Goal: Task Accomplishment & Management: Manage account settings

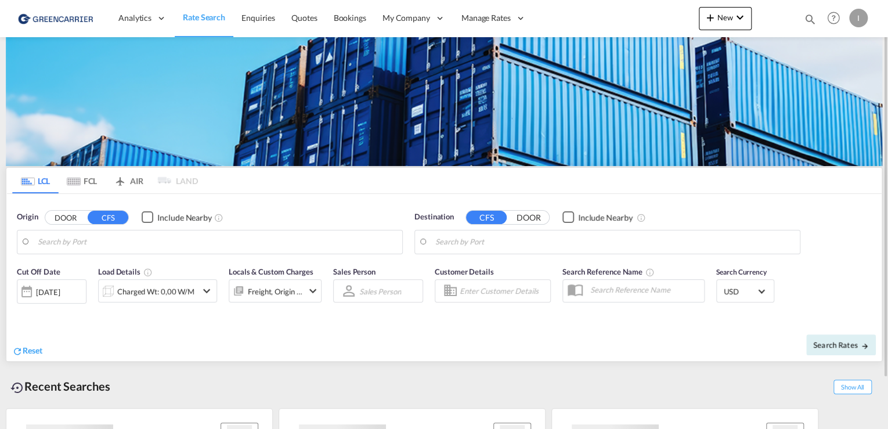
type input "[GEOGRAPHIC_DATA], [GEOGRAPHIC_DATA]"
type input "Callao, PECLL"
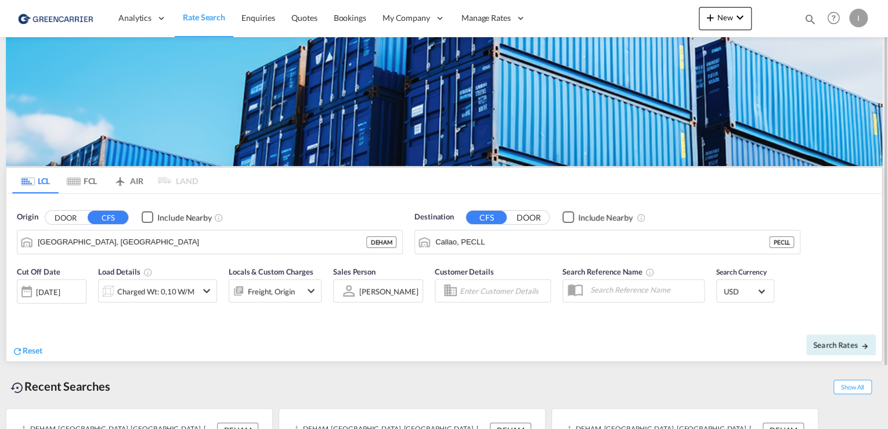
click at [859, 17] on div "I" at bounding box center [858, 18] width 19 height 19
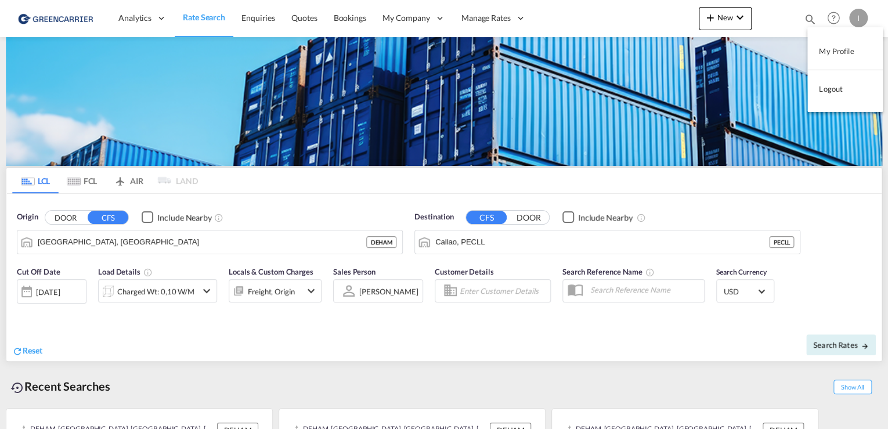
click at [845, 56] on button "My Profile" at bounding box center [845, 50] width 75 height 23
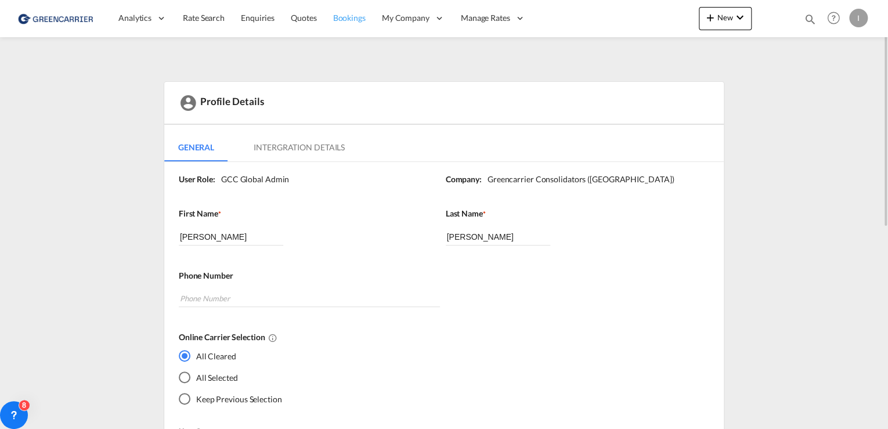
click at [349, 15] on span "Bookings" at bounding box center [349, 18] width 33 height 10
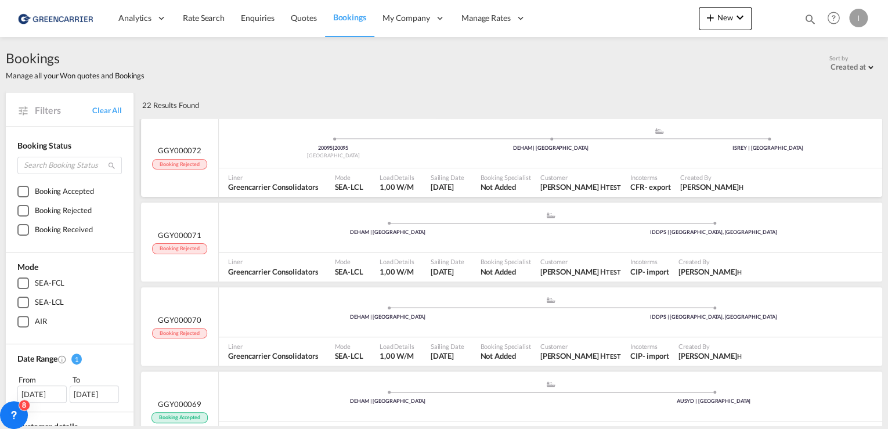
click at [260, 153] on div "[GEOGRAPHIC_DATA]" at bounding box center [333, 156] width 217 height 8
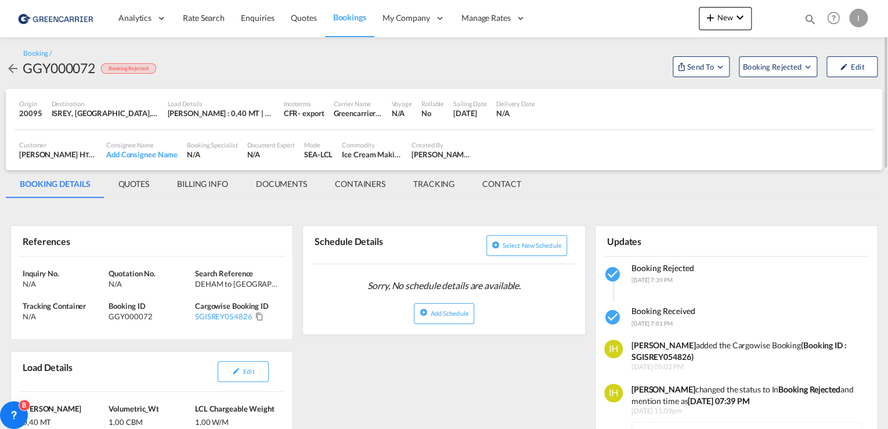
click at [11, 70] on md-icon "icon-arrow-left" at bounding box center [13, 69] width 14 height 14
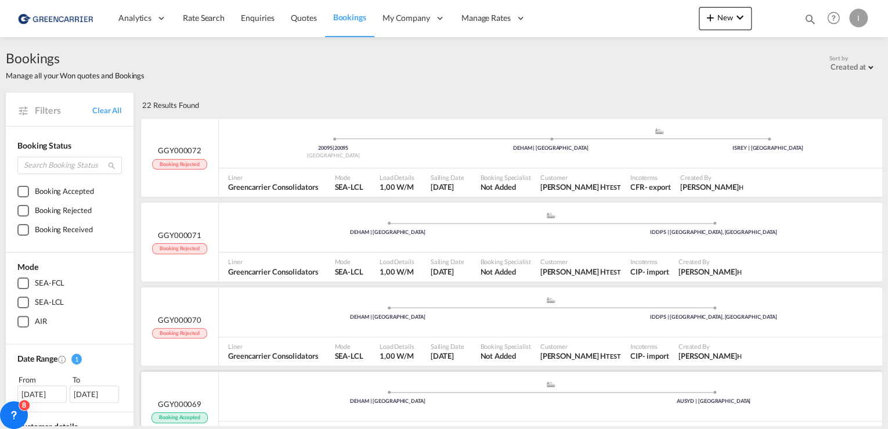
click at [327, 236] on div "DEHAM | [GEOGRAPHIC_DATA]" at bounding box center [388, 233] width 326 height 8
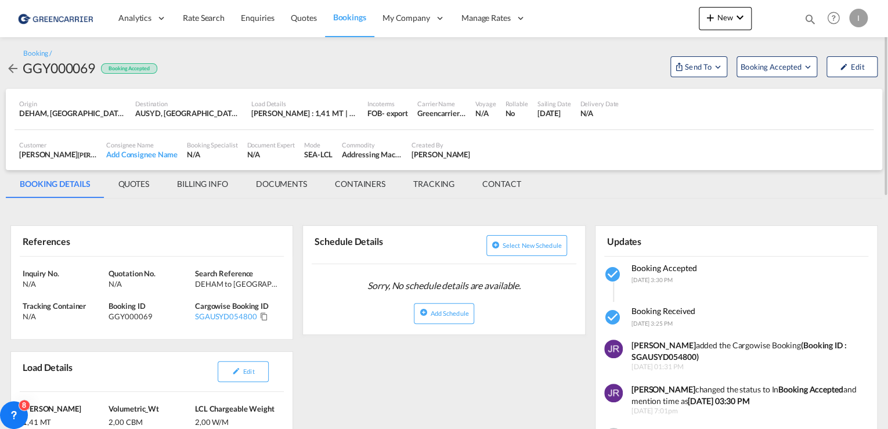
drag, startPoint x: 146, startPoint y: 188, endPoint x: 177, endPoint y: 186, distance: 31.4
click at [146, 188] on md-tab-item "QUOTES" at bounding box center [134, 184] width 59 height 28
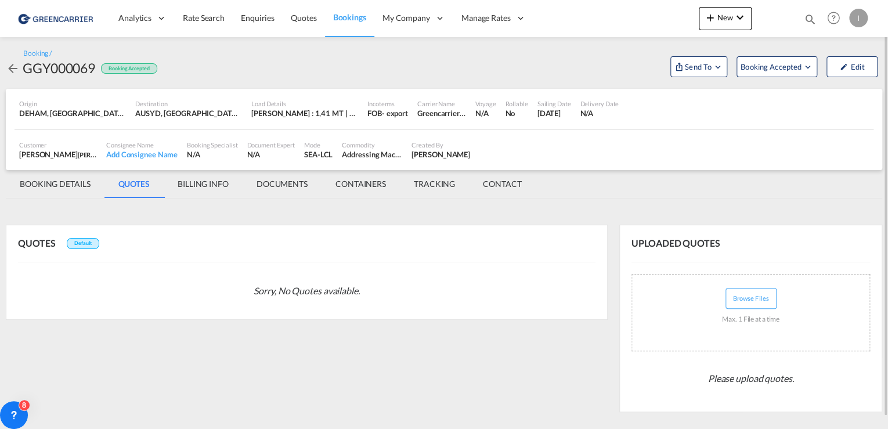
click at [208, 181] on md-tab-item "BILLING INFO" at bounding box center [203, 184] width 79 height 28
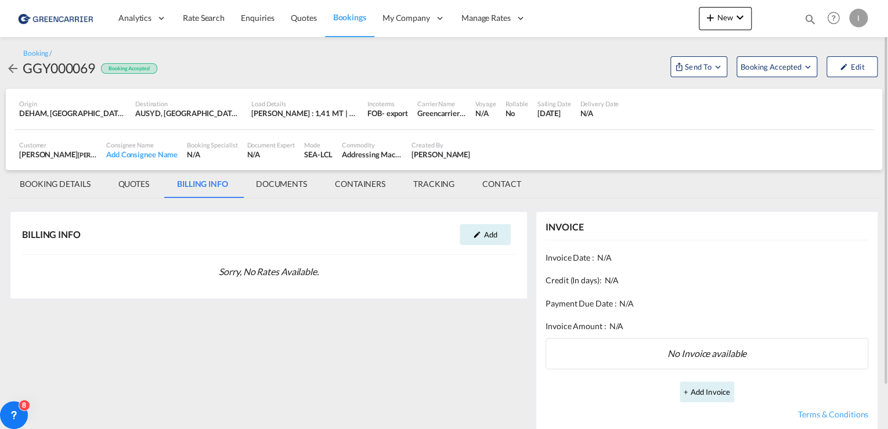
click at [274, 179] on md-tab-item "DOCUMENTS" at bounding box center [281, 184] width 79 height 28
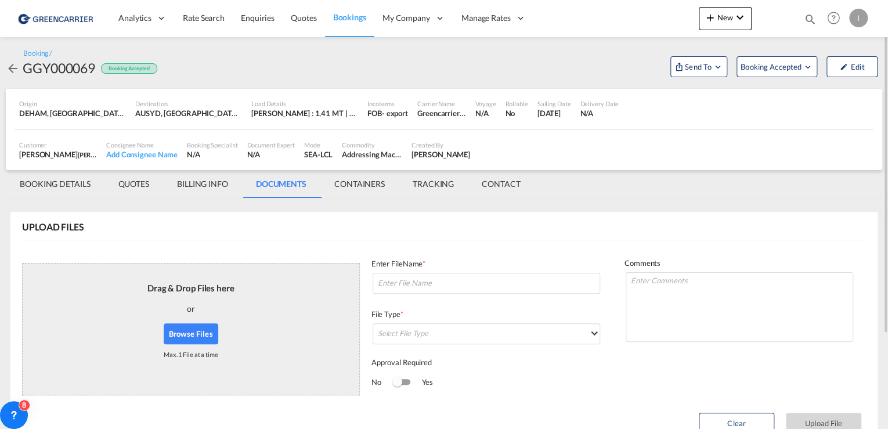
click at [377, 186] on md-tab-item "CONTAINERS" at bounding box center [359, 184] width 78 height 28
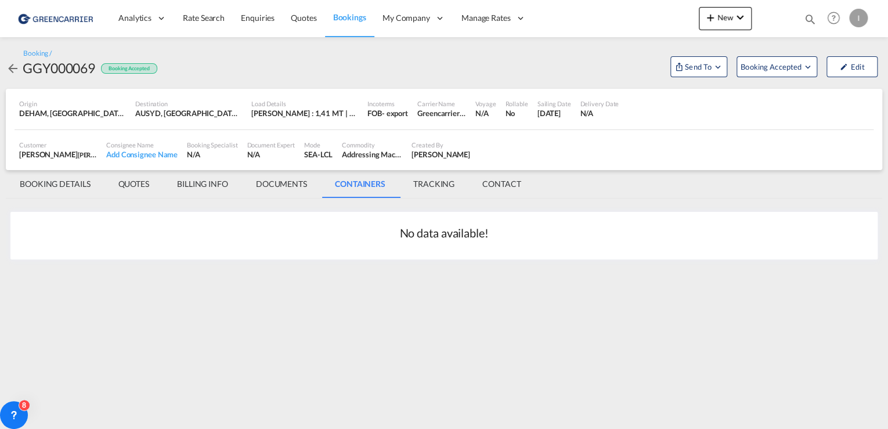
click at [448, 184] on md-tab-item "TRACKING" at bounding box center [433, 184] width 69 height 28
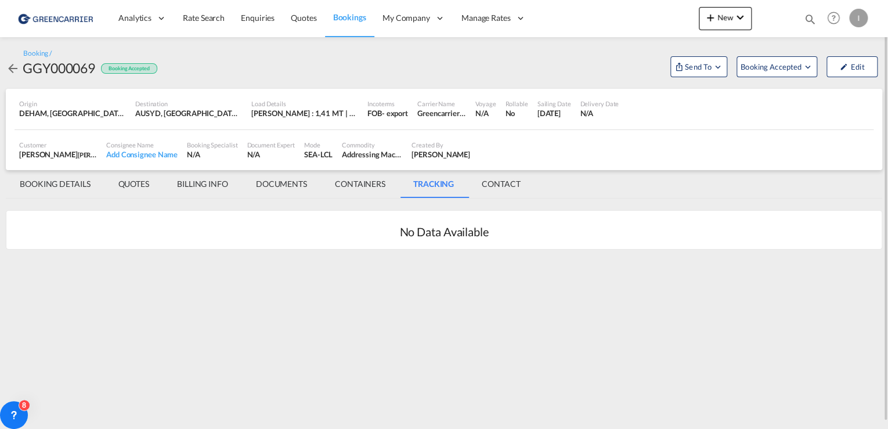
click at [513, 184] on md-tab-item "CONTACT" at bounding box center [501, 184] width 66 height 28
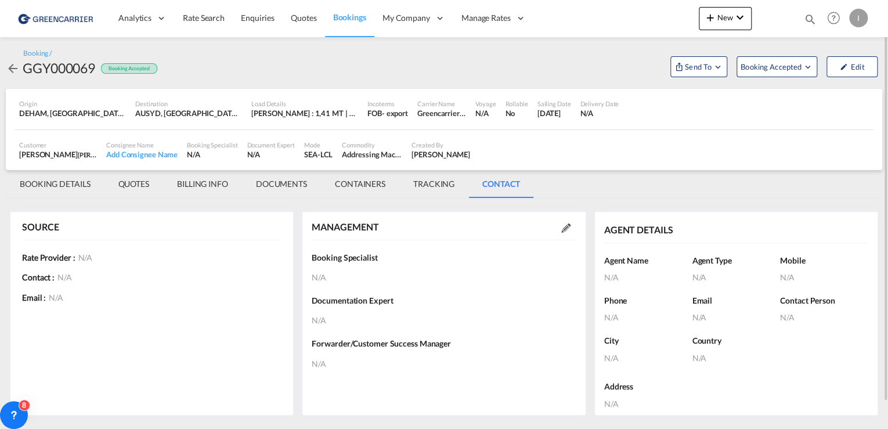
scroll to position [28, 0]
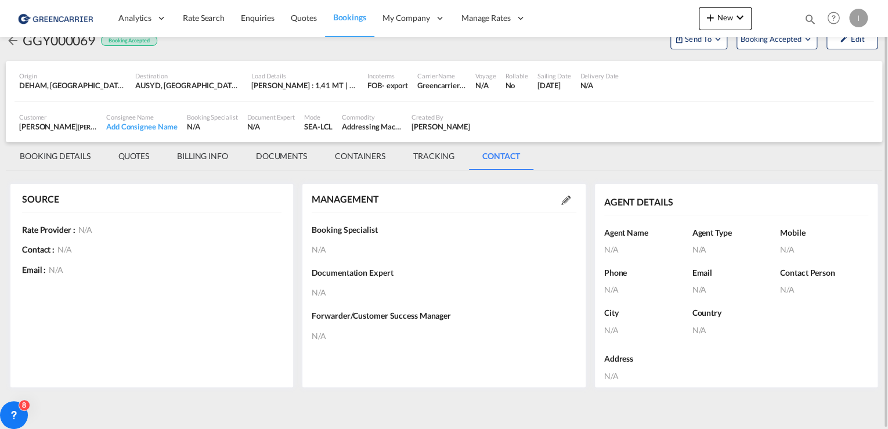
click at [35, 148] on md-tab-item "BOOKING DETAILS" at bounding box center [55, 156] width 99 height 28
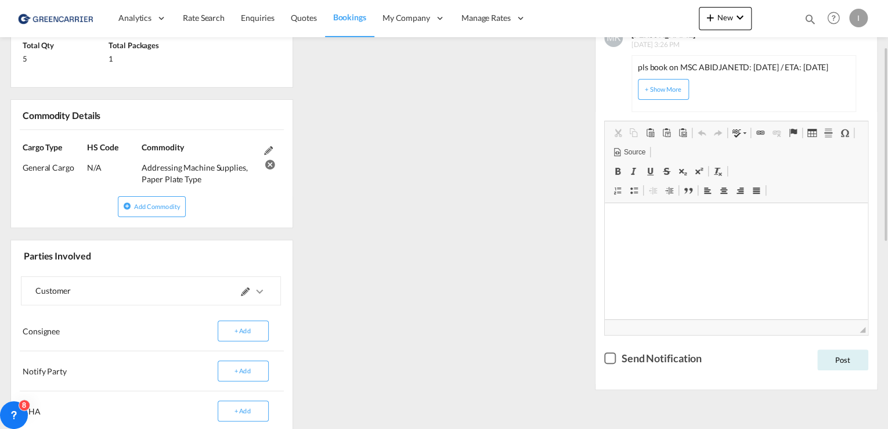
scroll to position [260, 0]
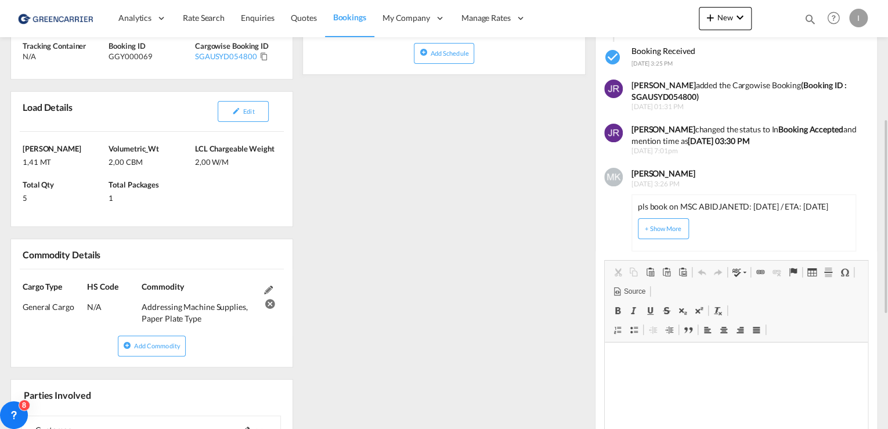
click at [611, 179] on img at bounding box center [613, 177] width 19 height 19
click at [608, 178] on img at bounding box center [613, 177] width 19 height 19
click at [676, 165] on div "[PERSON_NAME] [DATE] 3:26 PM pls book on MSC [GEOGRAPHIC_DATA] ETD: [DATE] / ET…" at bounding box center [743, 208] width 240 height 87
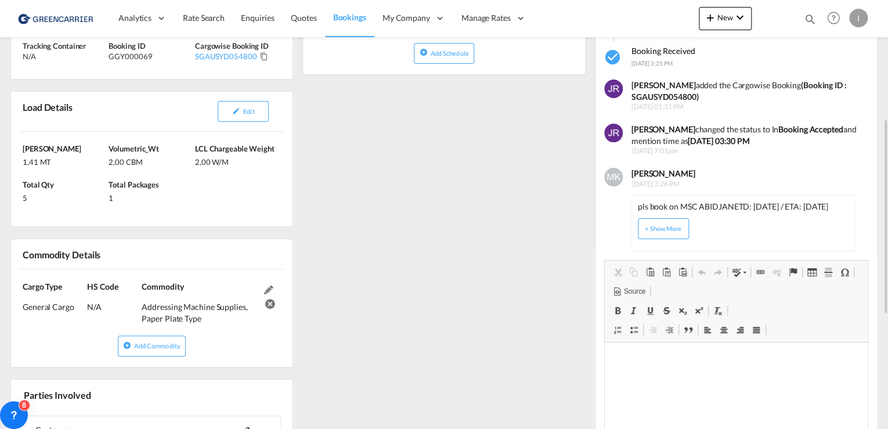
click at [673, 172] on b "[PERSON_NAME]" at bounding box center [664, 173] width 64 height 10
drag, startPoint x: 673, startPoint y: 172, endPoint x: 527, endPoint y: 196, distance: 148.8
click at [527, 196] on div "References Inquiry No. N/A Quotation No. N/A Search Reference DEHAM to AUSYD/ […" at bounding box center [444, 299] width 877 height 711
click at [678, 228] on button "+ Show More" at bounding box center [663, 228] width 51 height 21
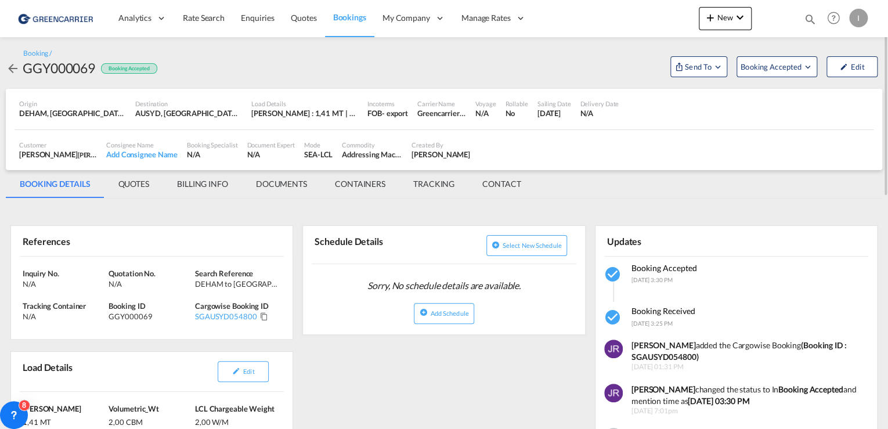
scroll to position [0, 0]
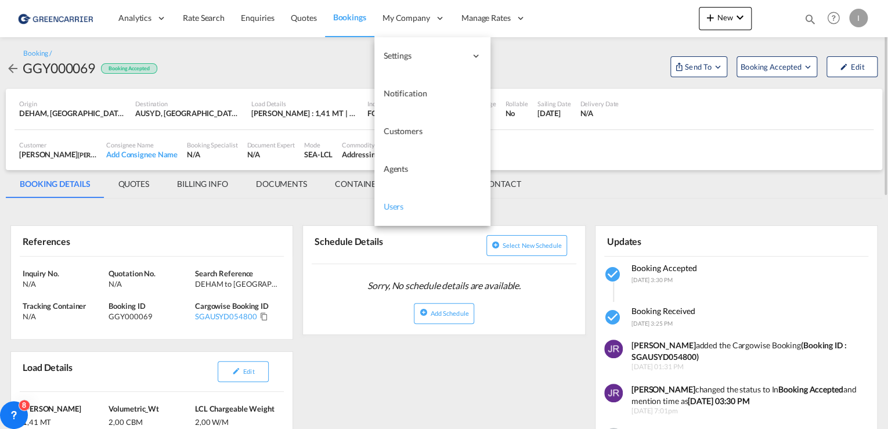
click at [395, 212] on span "Users" at bounding box center [394, 207] width 20 height 12
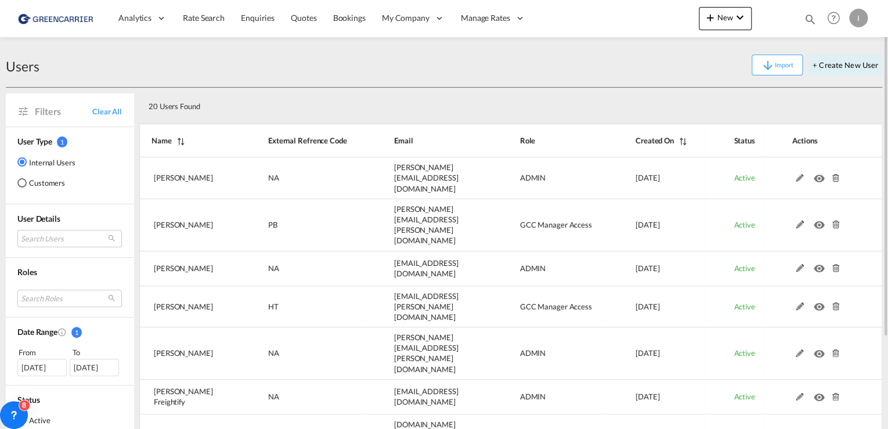
click at [37, 179] on md-radio-button "Customers" at bounding box center [46, 183] width 58 height 12
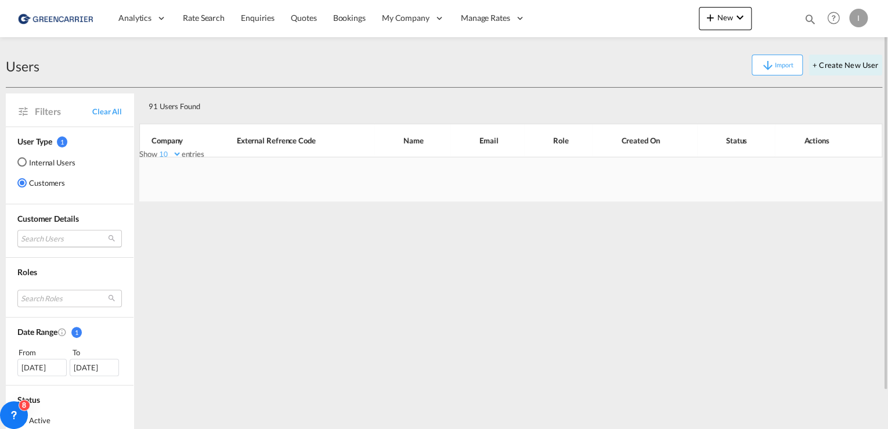
click at [45, 235] on md-select "Search Users" at bounding box center [69, 238] width 105 height 17
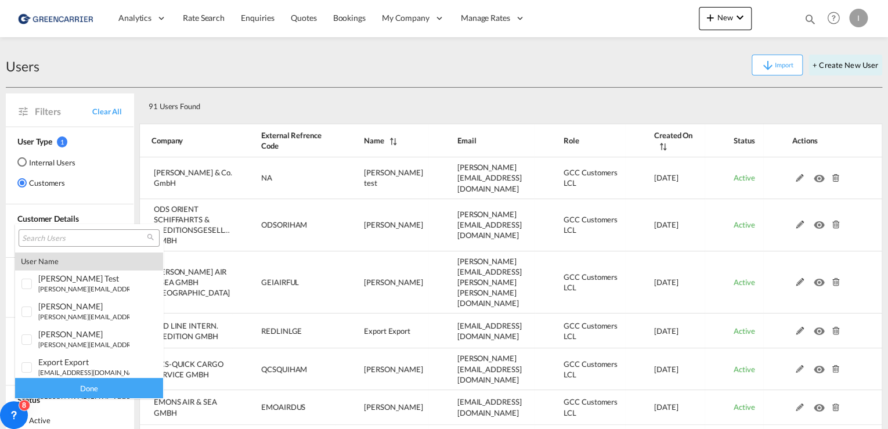
click at [49, 237] on input "search" at bounding box center [84, 238] width 125 height 10
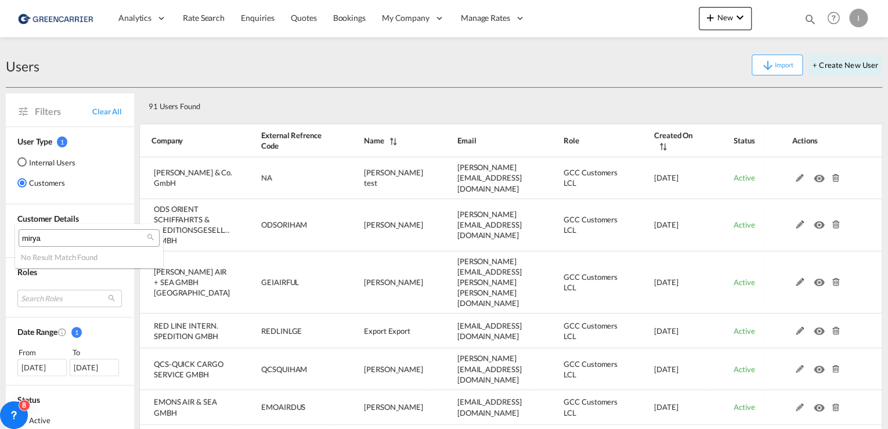
click at [49, 237] on input "mirya" at bounding box center [84, 238] width 125 height 10
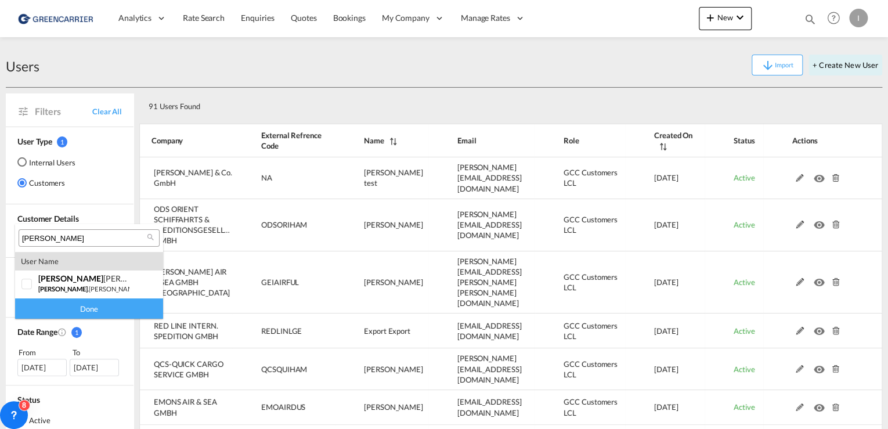
type input "[PERSON_NAME]"
click at [502, 21] on md-backdrop at bounding box center [444, 214] width 888 height 429
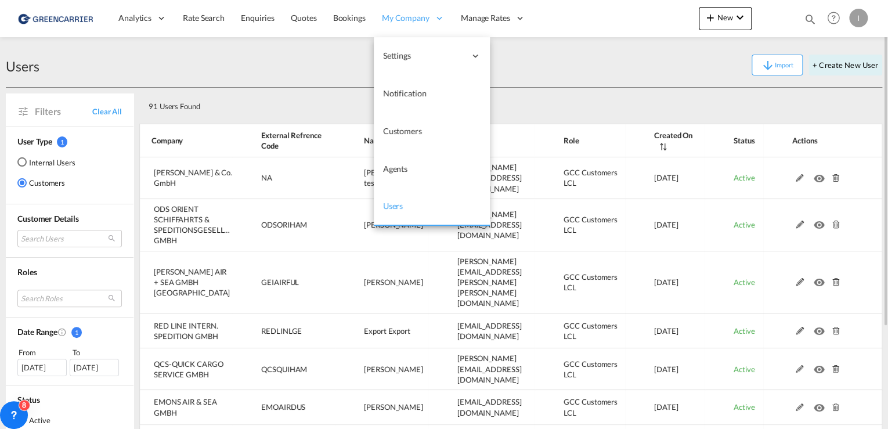
click at [417, 18] on span "My Company" at bounding box center [406, 18] width 48 height 12
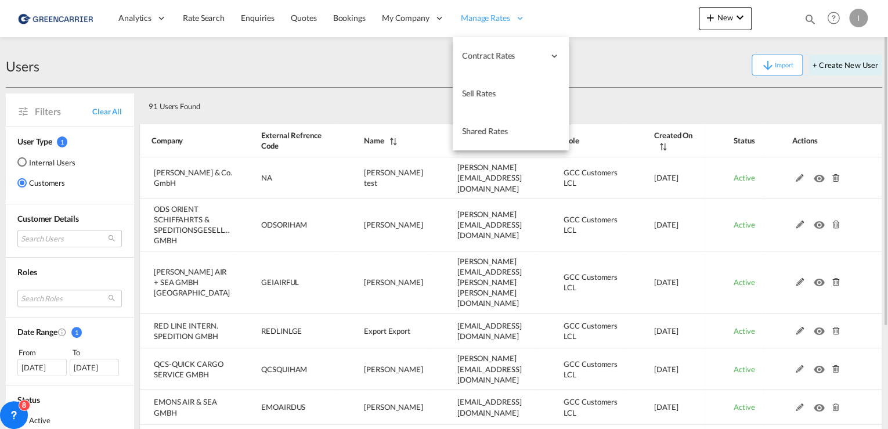
click at [495, 14] on span "Manage Rates" at bounding box center [485, 18] width 49 height 12
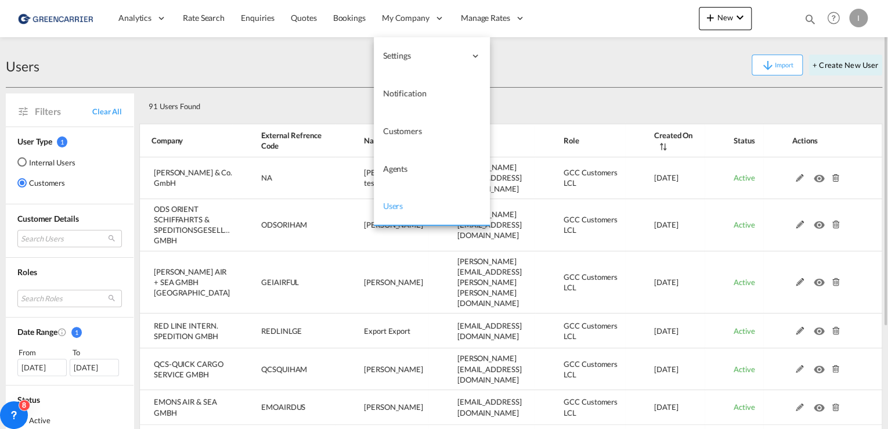
click at [395, 211] on span "Users" at bounding box center [393, 206] width 20 height 12
click at [393, 210] on span "Users" at bounding box center [393, 206] width 20 height 10
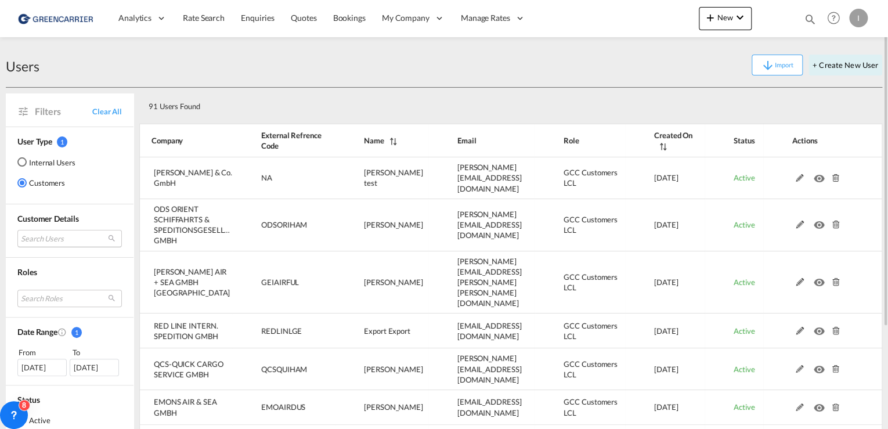
click at [57, 238] on md-select "Search Users" at bounding box center [69, 238] width 105 height 17
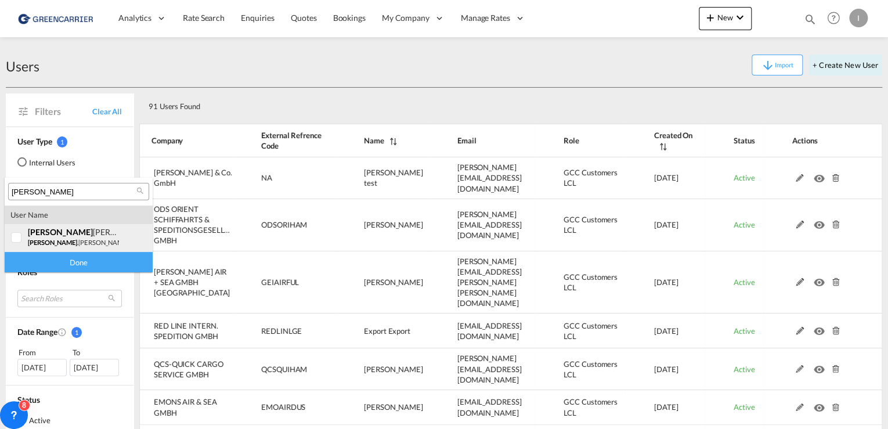
click at [35, 235] on span "[PERSON_NAME]" at bounding box center [60, 232] width 65 height 10
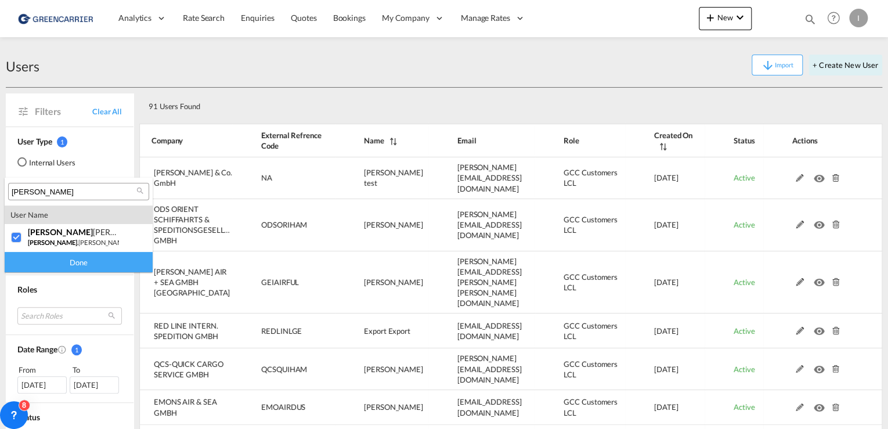
click at [78, 267] on div "Done" at bounding box center [79, 262] width 148 height 20
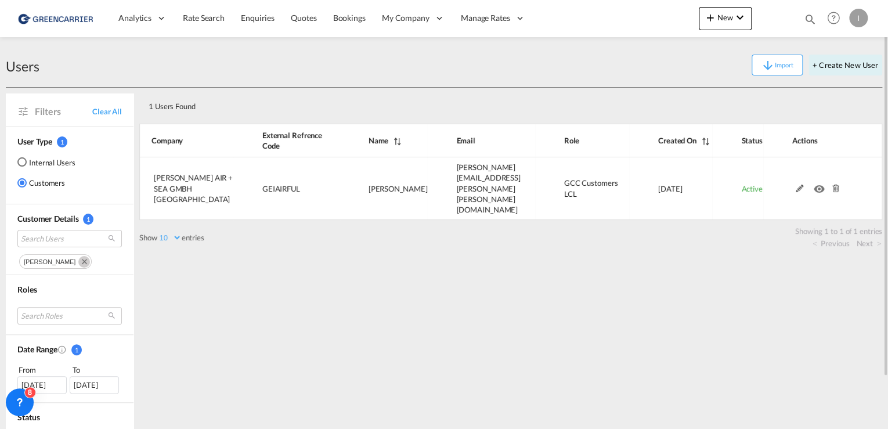
click at [23, 183] on div "Customers" at bounding box center [22, 183] width 5 height 5
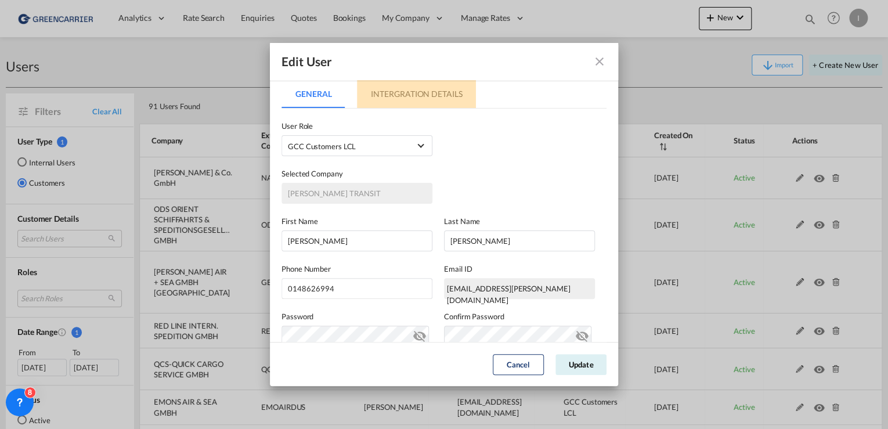
click at [439, 95] on md-tab-item "Intergration Details" at bounding box center [416, 94] width 119 height 28
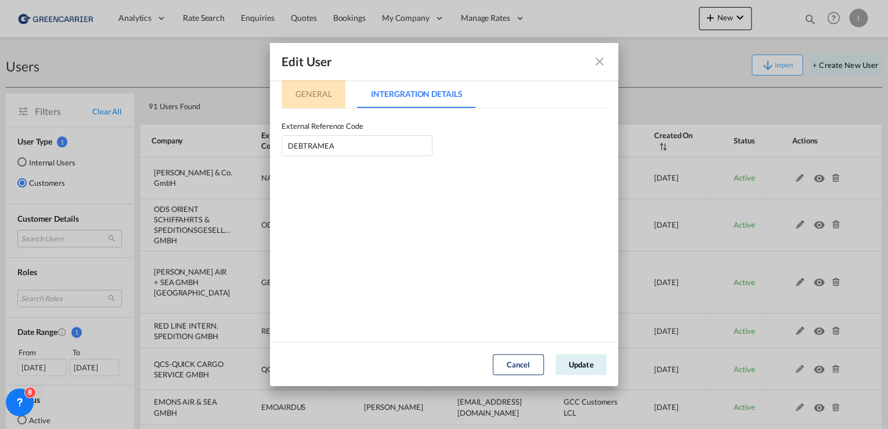
click at [306, 95] on md-tab-item "General" at bounding box center [314, 94] width 64 height 28
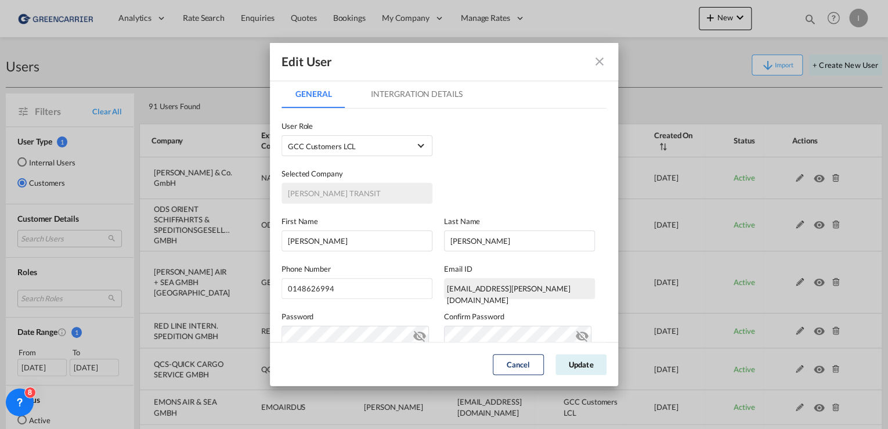
click at [595, 64] on md-icon "icon-close fg-AAA8AD" at bounding box center [600, 62] width 14 height 14
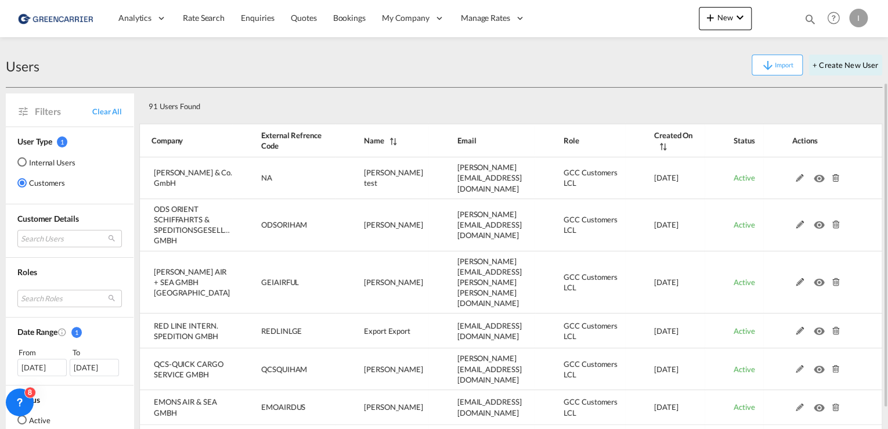
scroll to position [134, 0]
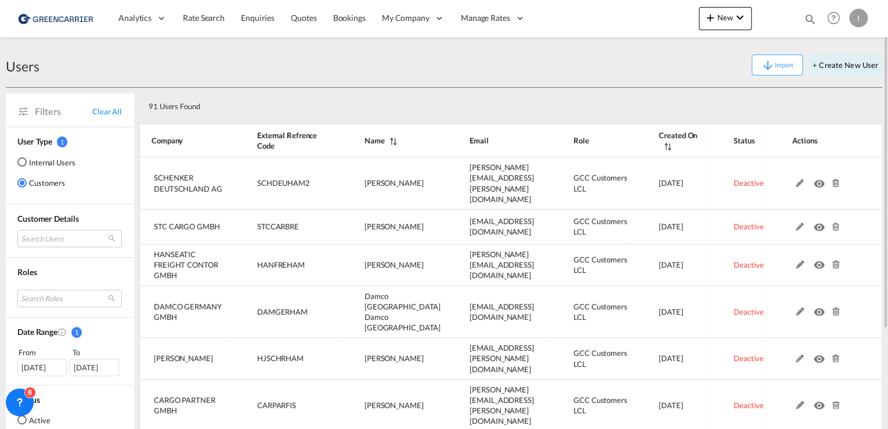
scroll to position [130, 0]
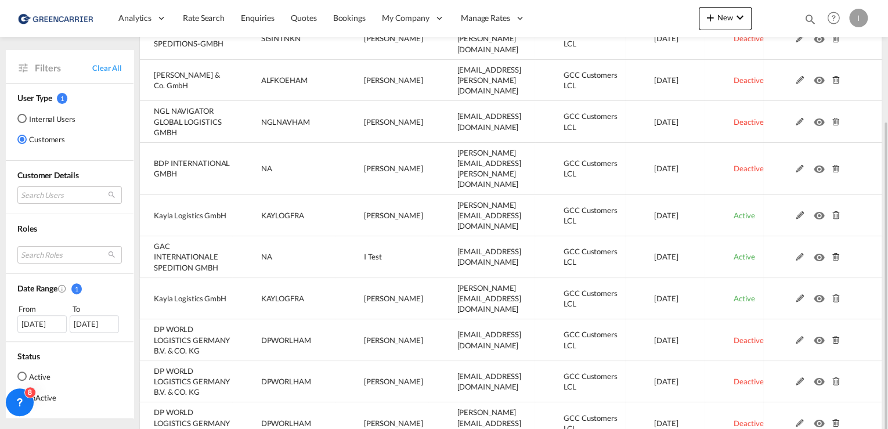
scroll to position [150, 0]
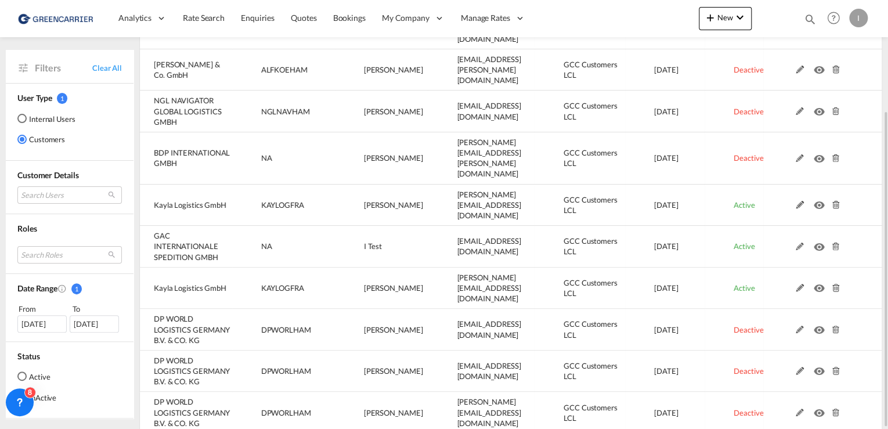
click at [23, 376] on div "Active" at bounding box center [21, 376] width 9 height 9
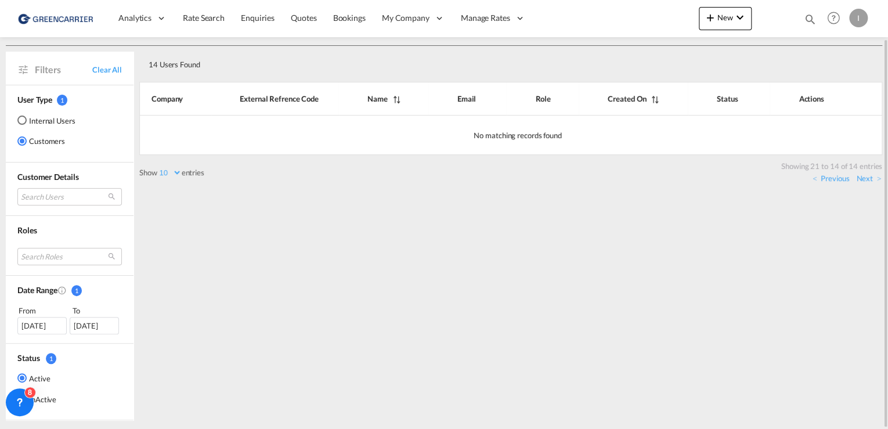
scroll to position [0, 0]
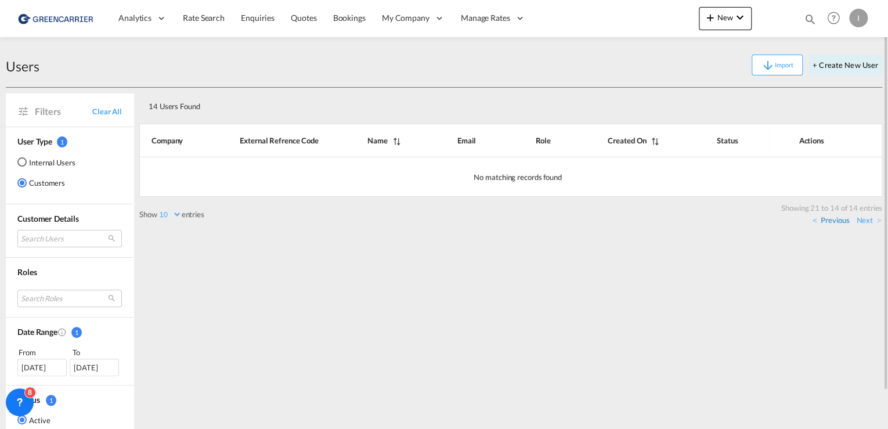
click at [837, 221] on link "Previous" at bounding box center [831, 220] width 37 height 10
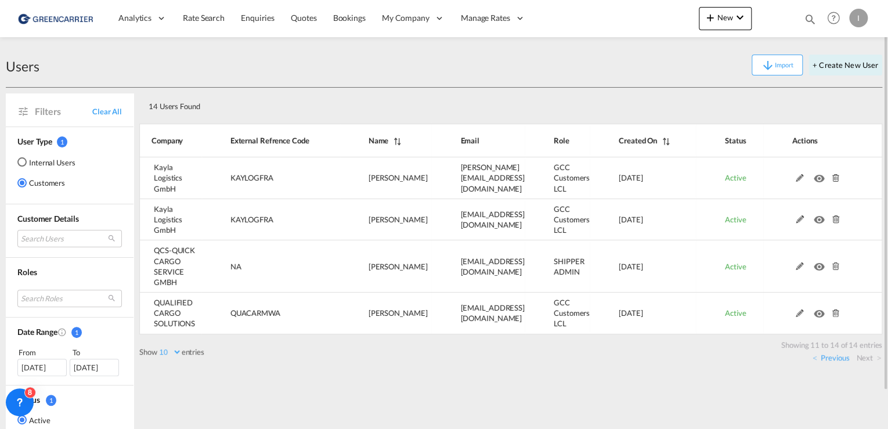
click at [177, 350] on select "10 25 50 100" at bounding box center [169, 352] width 24 height 10
select select "100"
click at [158, 347] on select "10 25 50 100" at bounding box center [169, 352] width 24 height 10
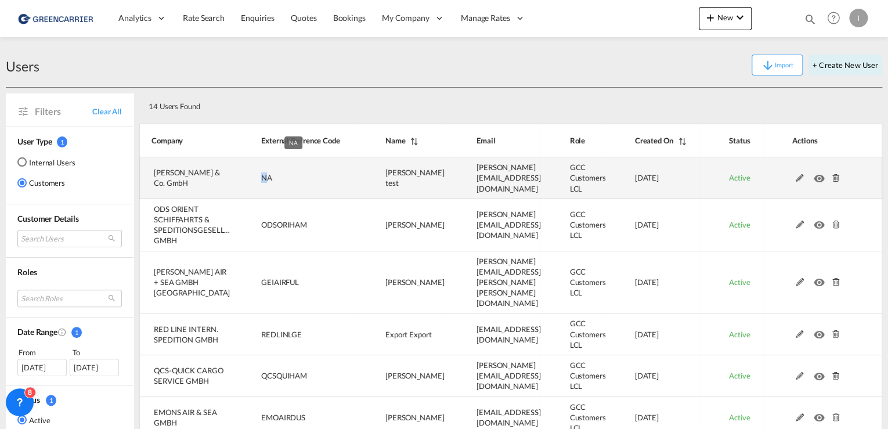
drag, startPoint x: 261, startPoint y: 175, endPoint x: 269, endPoint y: 176, distance: 8.2
click at [269, 176] on span "NA" at bounding box center [266, 177] width 11 height 9
click at [300, 179] on td "NA" at bounding box center [294, 178] width 124 height 42
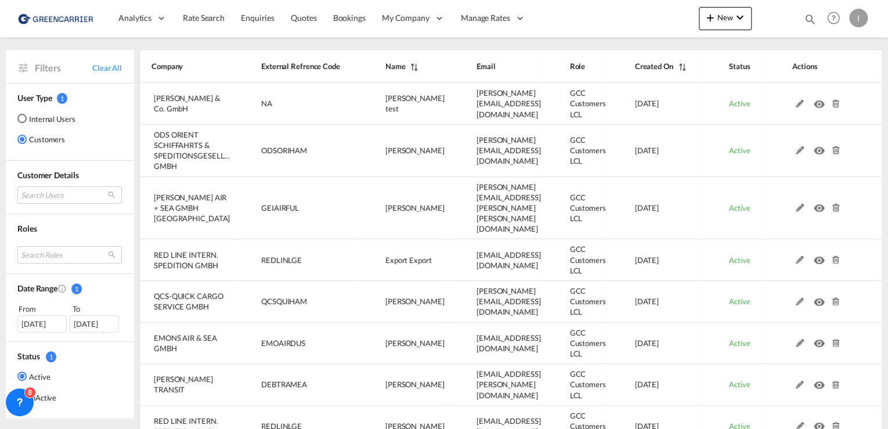
scroll to position [28, 0]
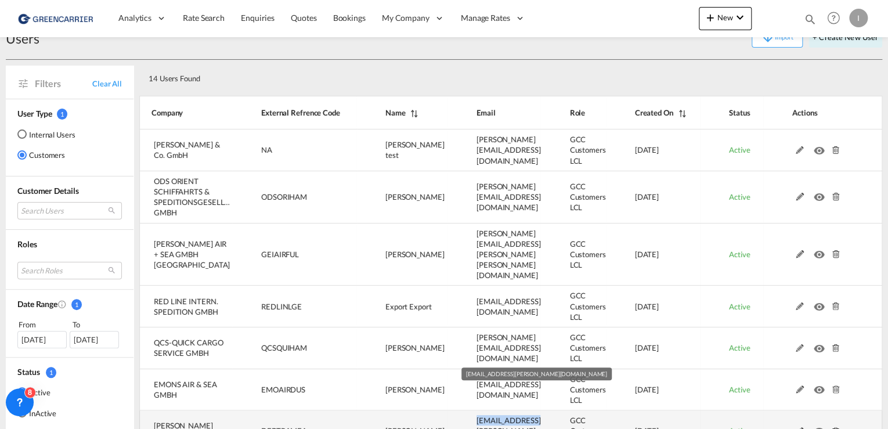
drag, startPoint x: 529, startPoint y: 408, endPoint x: 462, endPoint y: 408, distance: 67.9
click at [462, 410] on td "[EMAIL_ADDRESS][PERSON_NAME][DOMAIN_NAME]" at bounding box center [494, 431] width 93 height 42
copy span "[EMAIL_ADDRESS][PERSON_NAME][DOMAIN_NAME]"
drag, startPoint x: 386, startPoint y: 404, endPoint x: 420, endPoint y: 411, distance: 34.4
click at [420, 411] on td "[PERSON_NAME]" at bounding box center [401, 431] width 91 height 42
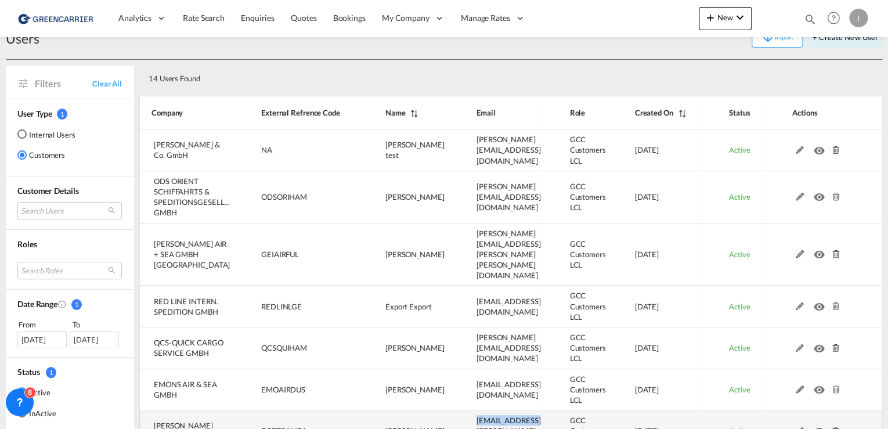
click at [415, 426] on span "[PERSON_NAME]" at bounding box center [415, 430] width 59 height 9
drag, startPoint x: 420, startPoint y: 416, endPoint x: 381, endPoint y: 406, distance: 40.0
click at [381, 410] on td "[PERSON_NAME]" at bounding box center [401, 431] width 91 height 42
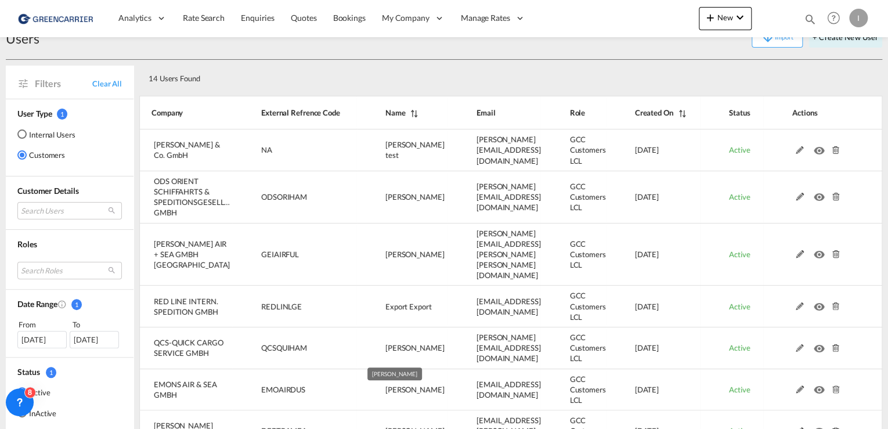
copy span "[PERSON_NAME]"
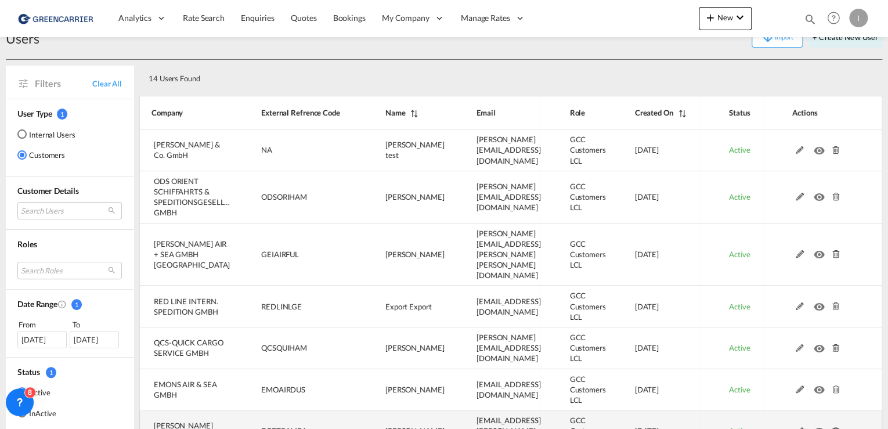
scroll to position [0, 0]
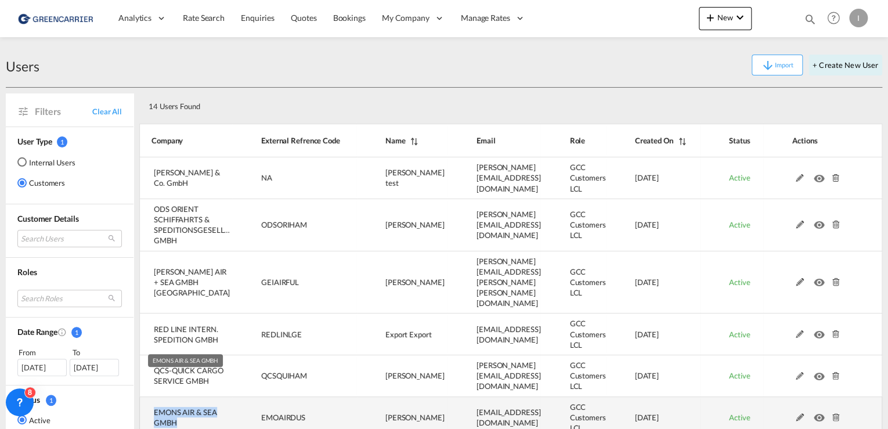
drag, startPoint x: 176, startPoint y: 402, endPoint x: 152, endPoint y: 390, distance: 27.0
click at [152, 397] on td "EMONS AIR & SEA GMBH" at bounding box center [185, 418] width 93 height 42
copy span "EMONS AIR & SEA GMBH"
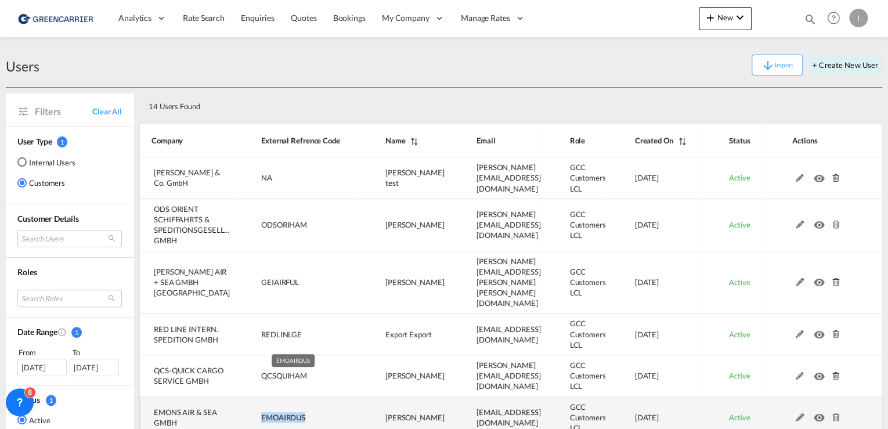
drag, startPoint x: 307, startPoint y: 394, endPoint x: 261, endPoint y: 396, distance: 45.3
click at [261, 397] on td "EMOAIRDUS" at bounding box center [294, 418] width 124 height 42
copy span "EMOAIRDUS"
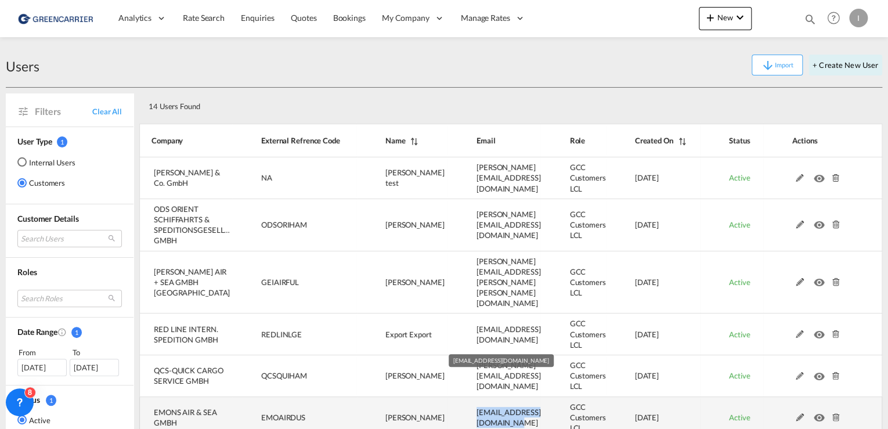
drag, startPoint x: 464, startPoint y: 388, endPoint x: 523, endPoint y: 406, distance: 61.5
click at [523, 406] on td "[EMAIL_ADDRESS][DOMAIN_NAME]" at bounding box center [494, 418] width 93 height 42
copy span "[EMAIL_ADDRESS][DOMAIN_NAME]"
drag, startPoint x: 420, startPoint y: 402, endPoint x: 381, endPoint y: 386, distance: 42.7
click at [381, 397] on td "[PERSON_NAME]" at bounding box center [401, 418] width 91 height 42
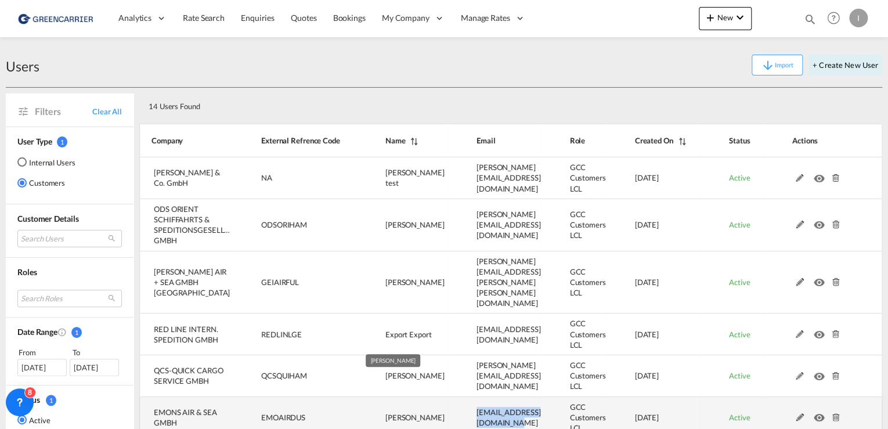
copy span "[PERSON_NAME]"
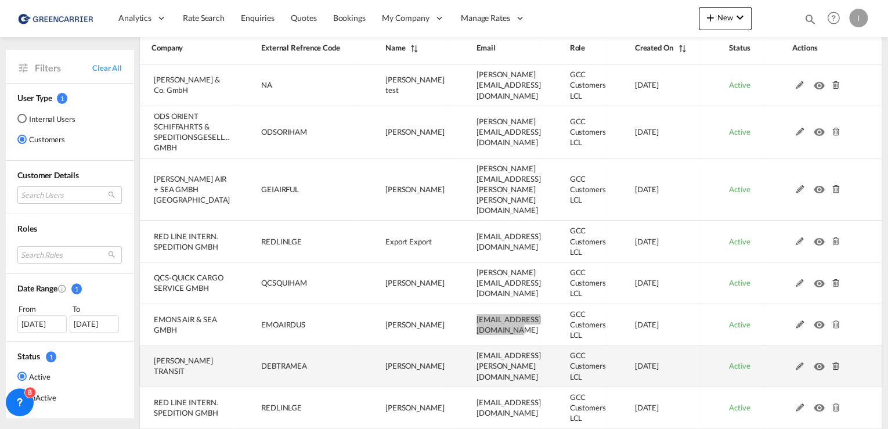
scroll to position [46, 0]
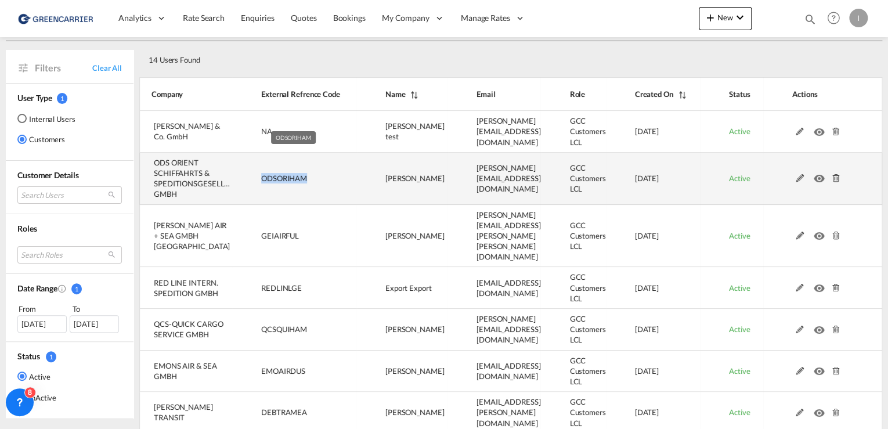
drag, startPoint x: 311, startPoint y: 175, endPoint x: 261, endPoint y: 176, distance: 50.5
click at [261, 176] on td "ODSORIHAM" at bounding box center [294, 179] width 124 height 52
copy span "ODSORIHAM"
drag, startPoint x: 192, startPoint y: 192, endPoint x: 153, endPoint y: 164, distance: 47.7
click at [153, 164] on td "ODS ORIENT SCHIFFAHRTS & SPEDITIONSGESELLSCHAFT GMBH" at bounding box center [185, 179] width 93 height 52
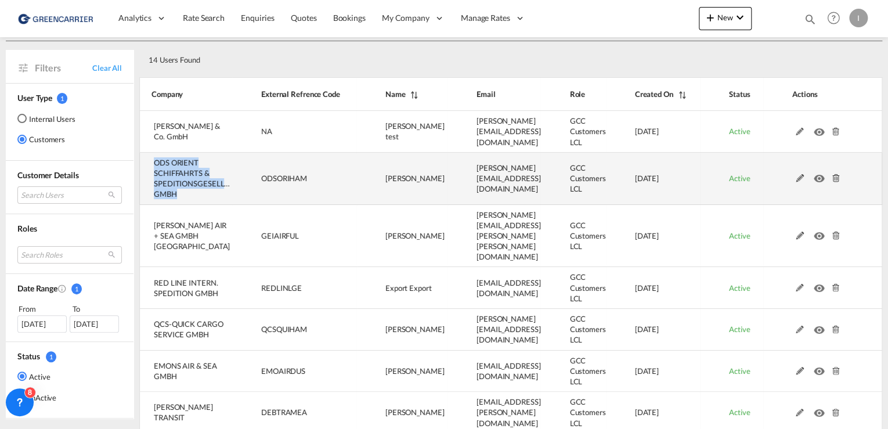
copy span "ODS ORIENT SCHIFFAHRTS & SPEDITIONSGESELLSCHAFT GMBH"
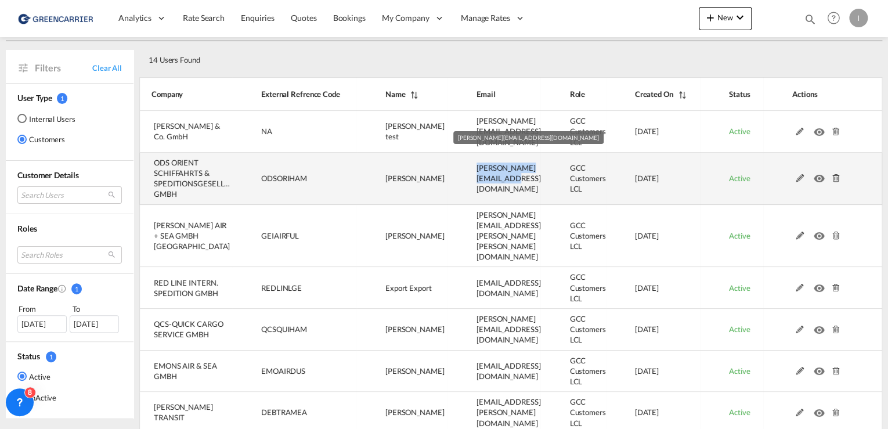
drag, startPoint x: 496, startPoint y: 188, endPoint x: 464, endPoint y: 174, distance: 34.8
click at [464, 174] on td "[PERSON_NAME][EMAIL_ADDRESS][DOMAIN_NAME]" at bounding box center [494, 179] width 93 height 52
copy span "[PERSON_NAME][EMAIL_ADDRESS][DOMAIN_NAME]"
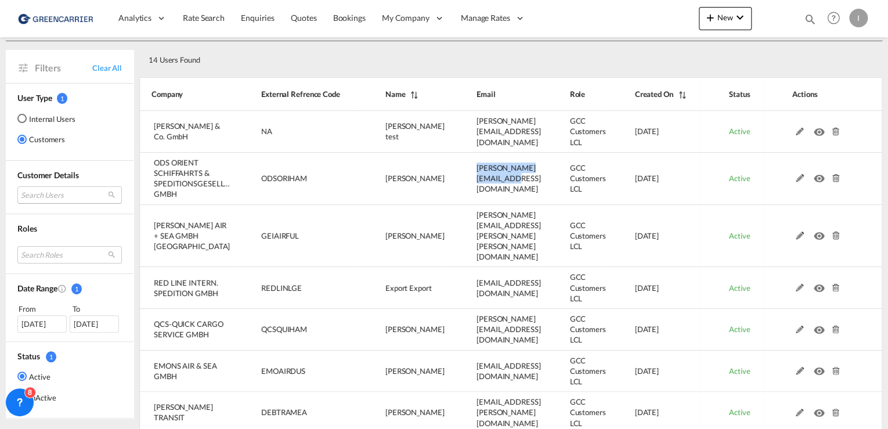
click at [59, 199] on md-select "Search Users user name user [PERSON_NAME] test [PERSON_NAME][EMAIL_ADDRESS][DOM…" at bounding box center [69, 194] width 105 height 17
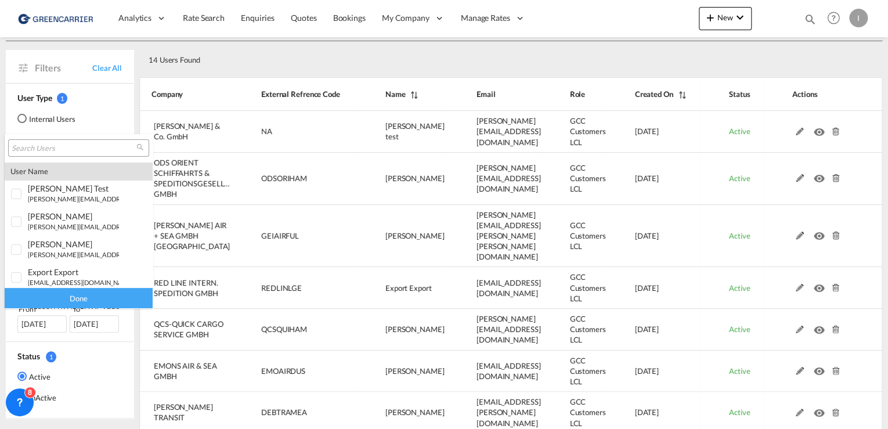
click at [64, 147] on input "search" at bounding box center [74, 148] width 125 height 10
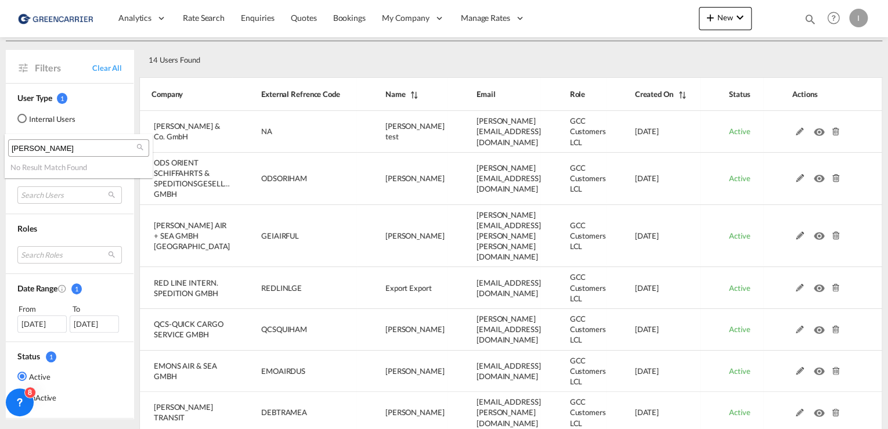
click at [40, 153] on input "[PERSON_NAME]" at bounding box center [74, 148] width 125 height 10
click at [74, 146] on input "transway" at bounding box center [74, 148] width 125 height 10
type input "transway"
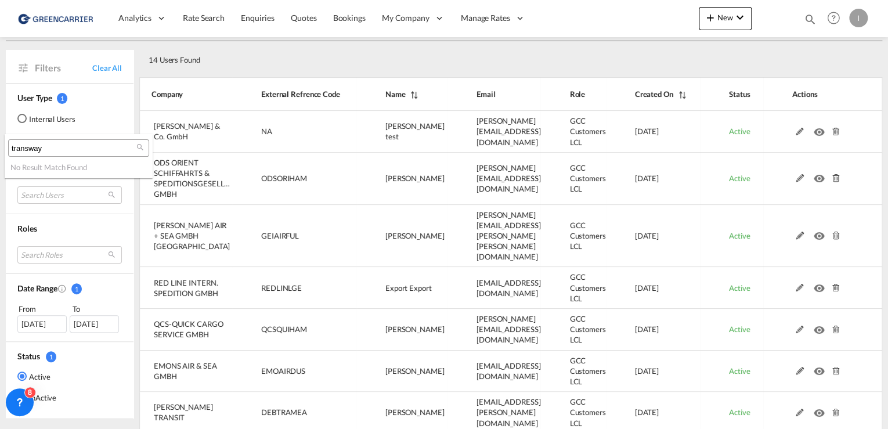
click at [490, 14] on md-backdrop at bounding box center [444, 214] width 888 height 429
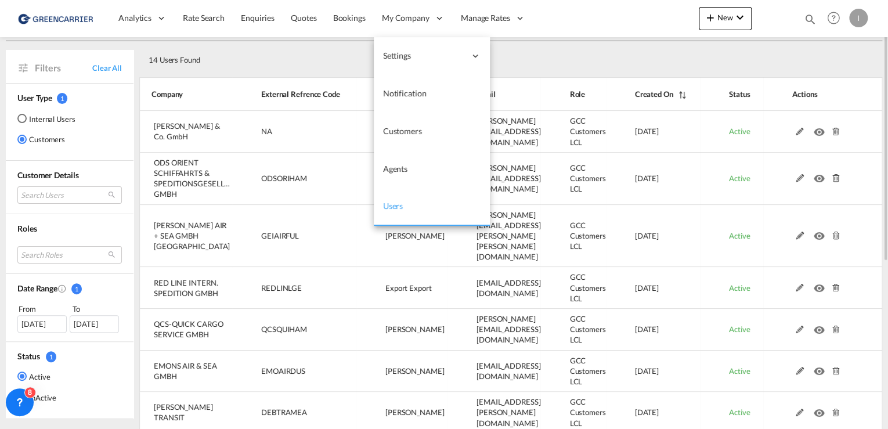
click at [392, 203] on span "Users" at bounding box center [393, 206] width 20 height 10
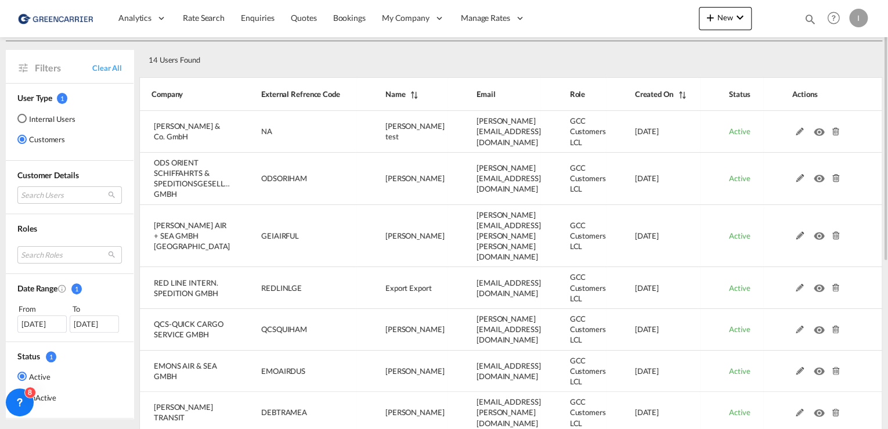
click at [23, 116] on div "Internal Users" at bounding box center [21, 118] width 9 height 9
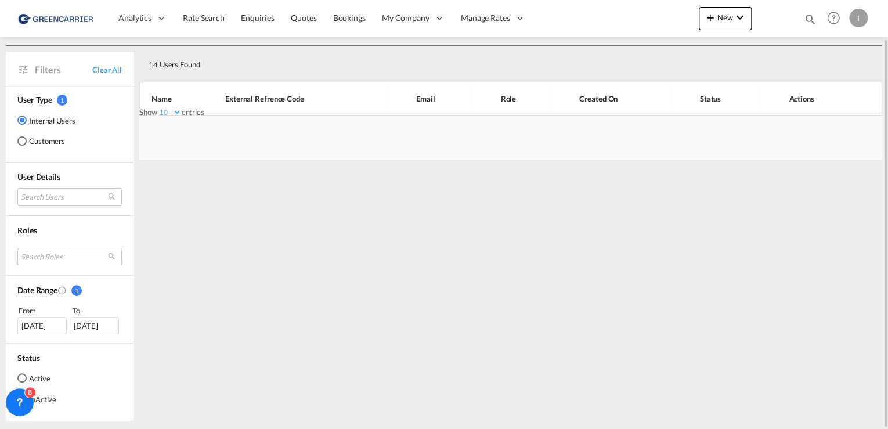
scroll to position [0, 0]
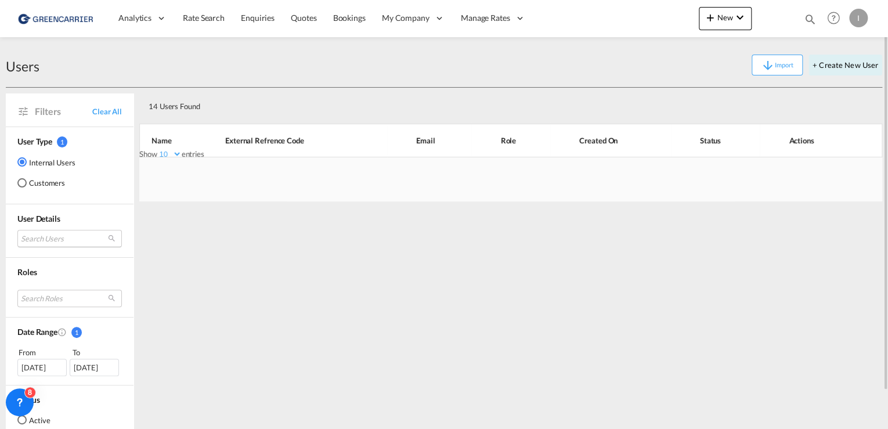
click at [42, 238] on md-select "Search Users tamizh Selvi [EMAIL_ADDRESS][DOMAIN_NAME] [PERSON_NAME] [PERSON_NA…" at bounding box center [69, 238] width 105 height 17
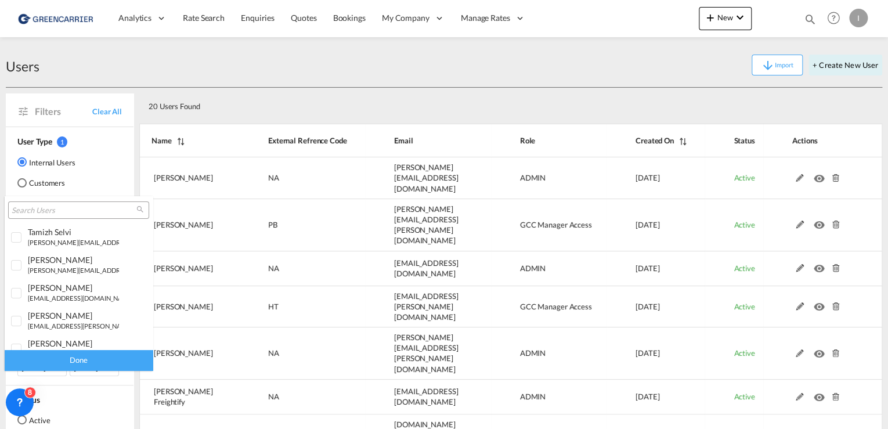
click at [38, 215] on input "search" at bounding box center [74, 211] width 125 height 10
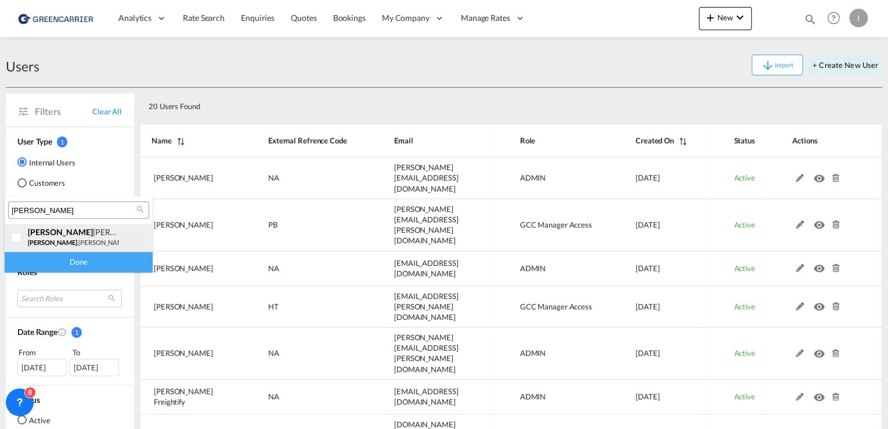
type input "[PERSON_NAME]"
click at [16, 237] on div at bounding box center [17, 238] width 12 height 12
click at [74, 240] on small "[PERSON_NAME] .[PERSON_NAME][EMAIL_ADDRESS][DOMAIN_NAME]" at bounding box center [131, 243] width 207 height 8
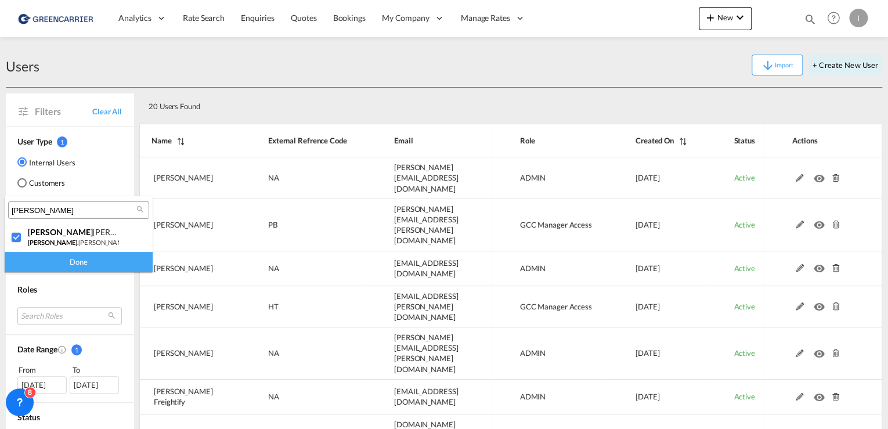
click at [62, 263] on div "Done" at bounding box center [79, 262] width 148 height 20
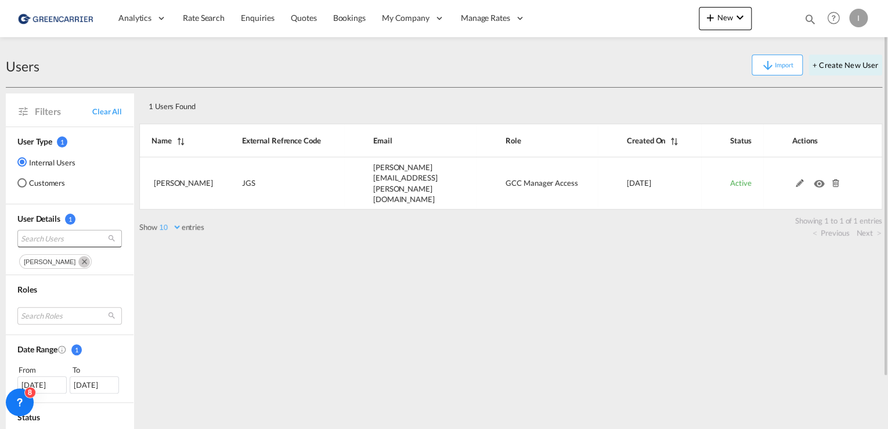
click at [60, 243] on span "Search Users" at bounding box center [60, 238] width 79 height 10
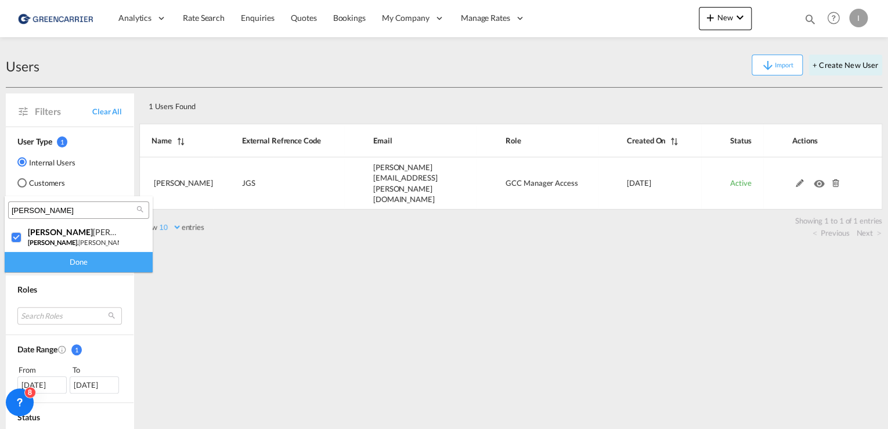
type md-option "[object Object]"
click at [76, 209] on input "[PERSON_NAME]" at bounding box center [74, 211] width 125 height 10
type input "[PERSON_NAME]"
click at [19, 235] on div at bounding box center [17, 238] width 12 height 12
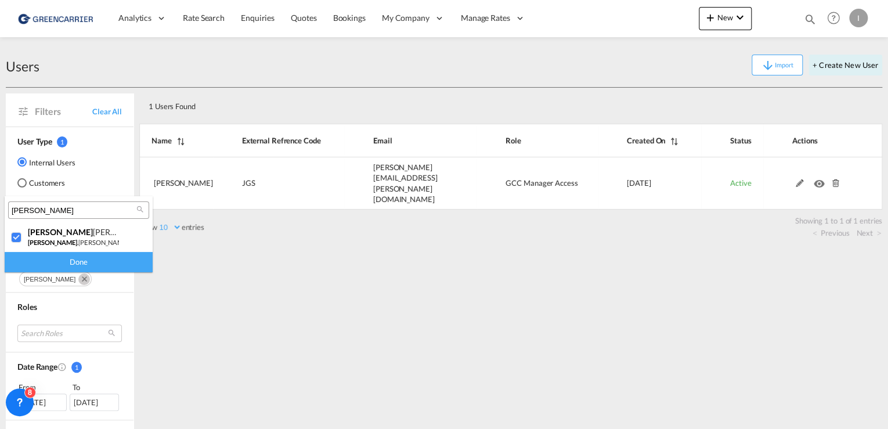
click at [81, 266] on div "Done" at bounding box center [79, 262] width 148 height 20
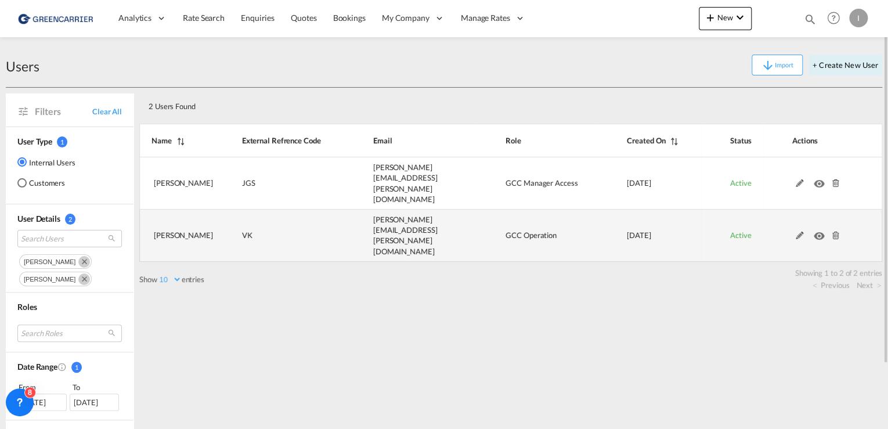
click at [799, 232] on md-icon at bounding box center [799, 236] width 15 height 8
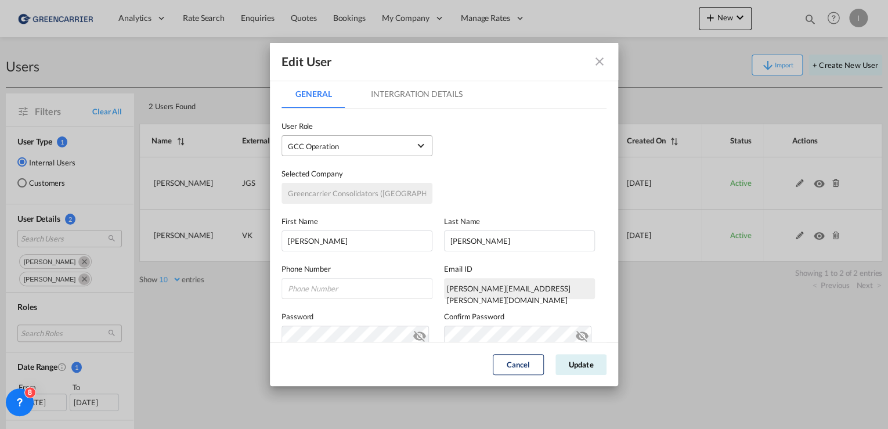
click at [338, 147] on div "GCC Operation USER_DEFINED" at bounding box center [313, 146] width 51 height 9
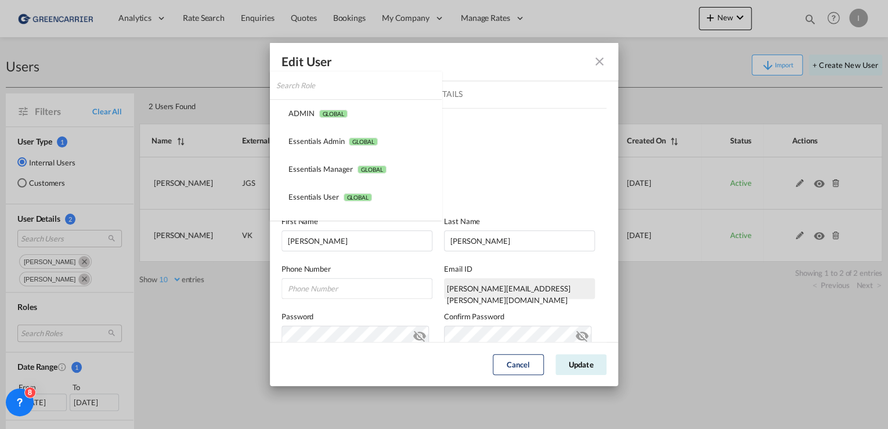
scroll to position [163, 0]
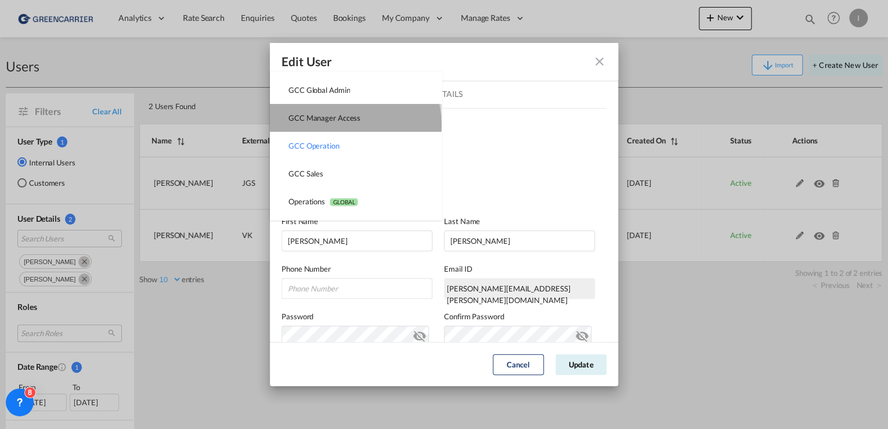
click at [353, 124] on md-option "GCC Manager Access USER_DEFINED" at bounding box center [356, 118] width 172 height 28
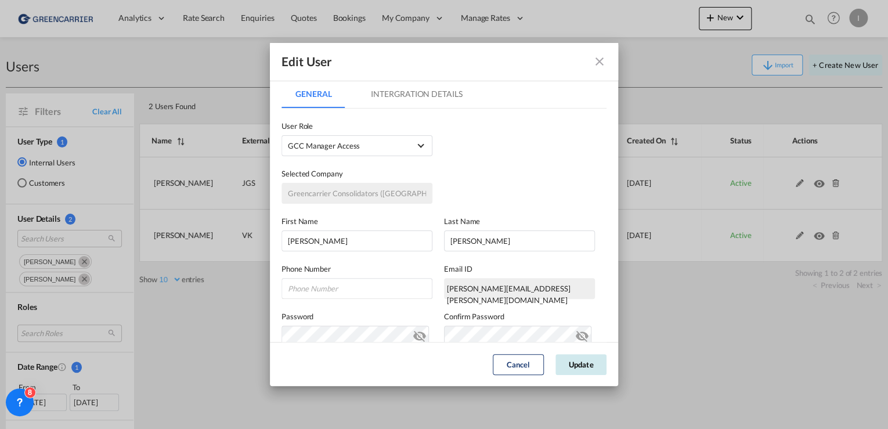
click at [597, 369] on button "Update" at bounding box center [581, 364] width 51 height 21
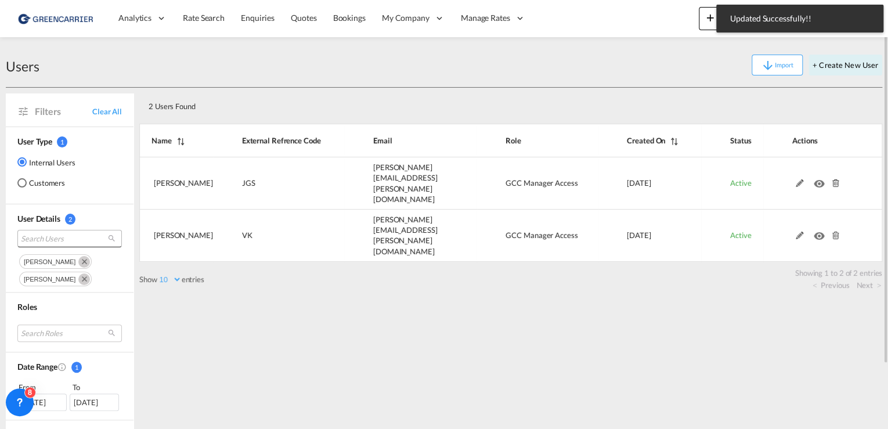
click at [72, 239] on span "Search Users" at bounding box center [60, 238] width 79 height 10
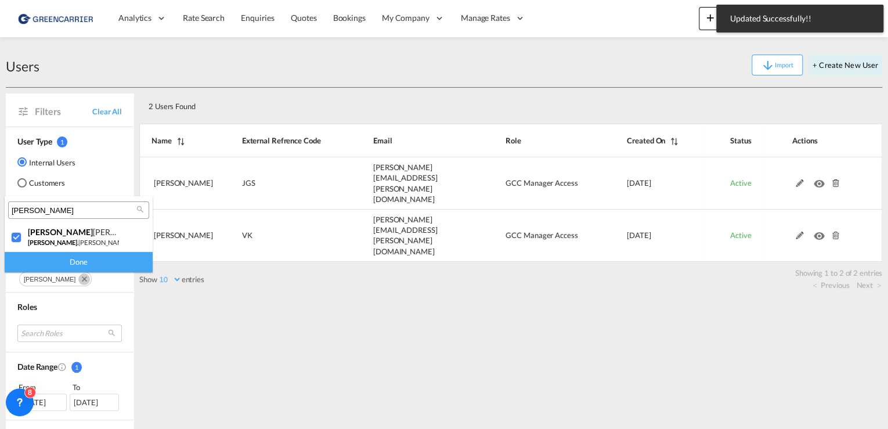
click at [67, 214] on input "[PERSON_NAME]" at bounding box center [74, 211] width 125 height 10
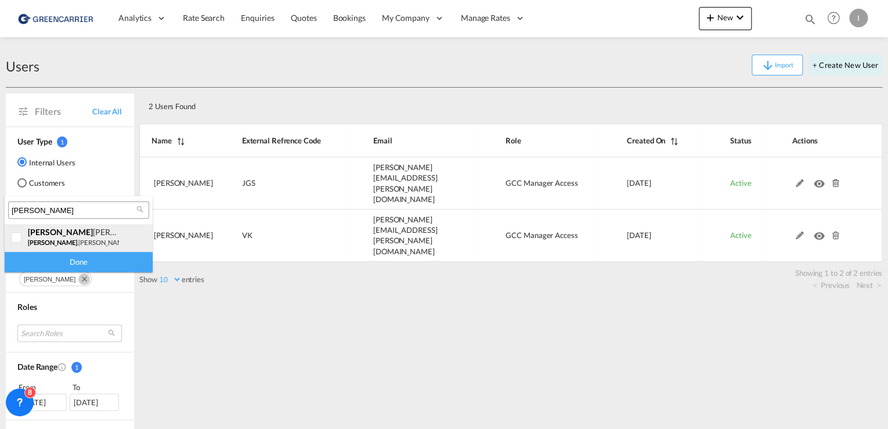
type input "[PERSON_NAME]"
click at [19, 235] on div at bounding box center [17, 238] width 12 height 12
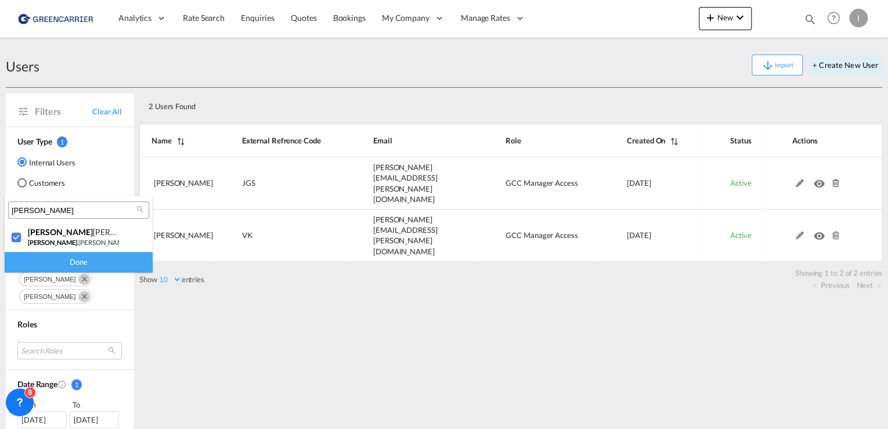
click at [105, 261] on div "Done" at bounding box center [79, 262] width 148 height 20
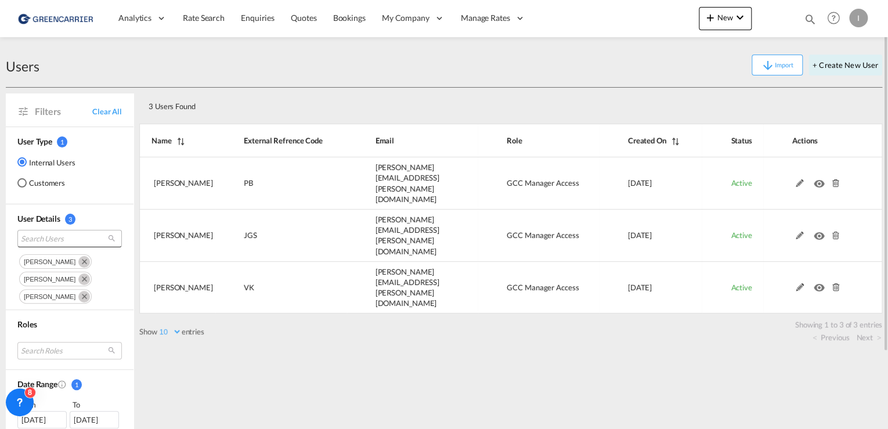
click at [41, 237] on span "Search Users" at bounding box center [60, 238] width 79 height 10
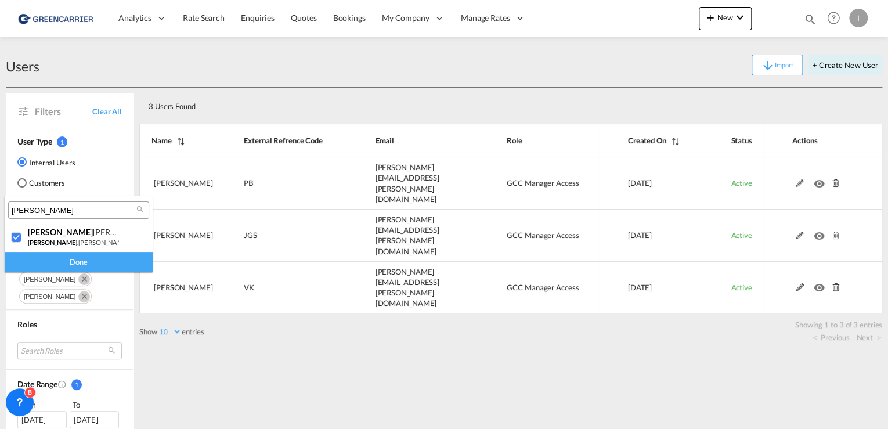
click at [85, 210] on input "[PERSON_NAME]" at bounding box center [74, 211] width 125 height 10
type input "hanan"
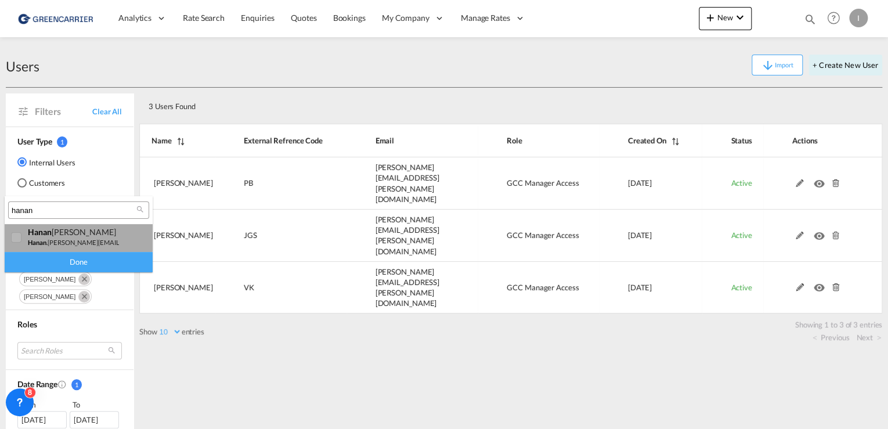
click at [72, 235] on div "[PERSON_NAME]" at bounding box center [73, 232] width 91 height 10
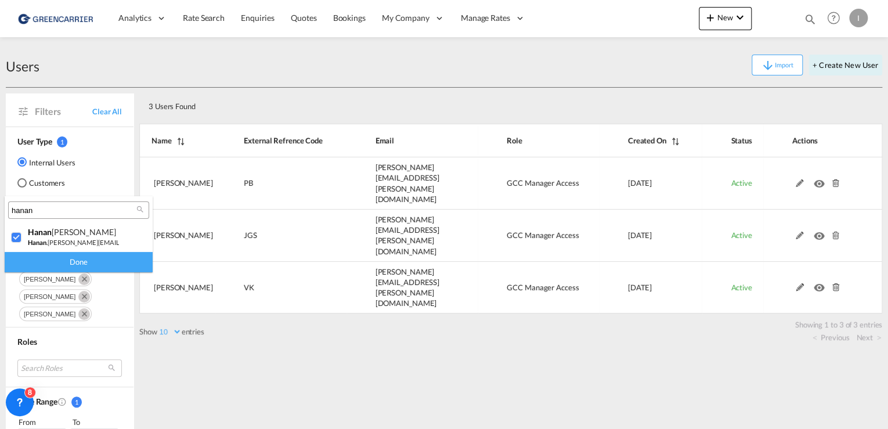
click at [97, 265] on div "Done" at bounding box center [79, 262] width 148 height 20
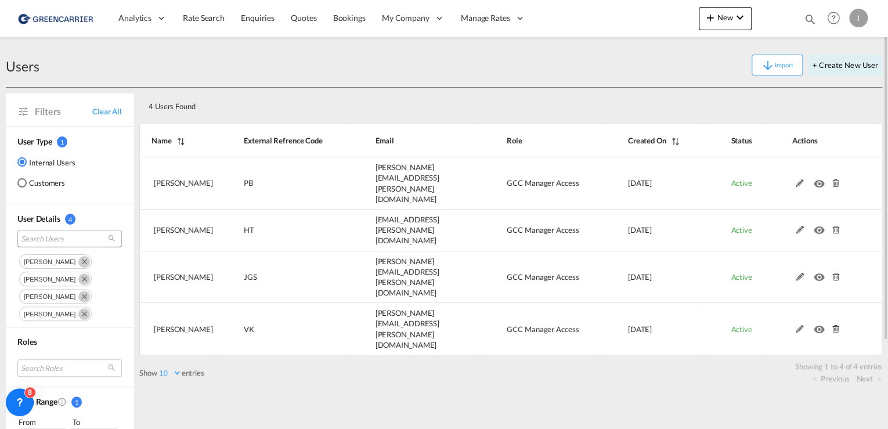
click at [55, 233] on span "Search Users" at bounding box center [60, 238] width 79 height 10
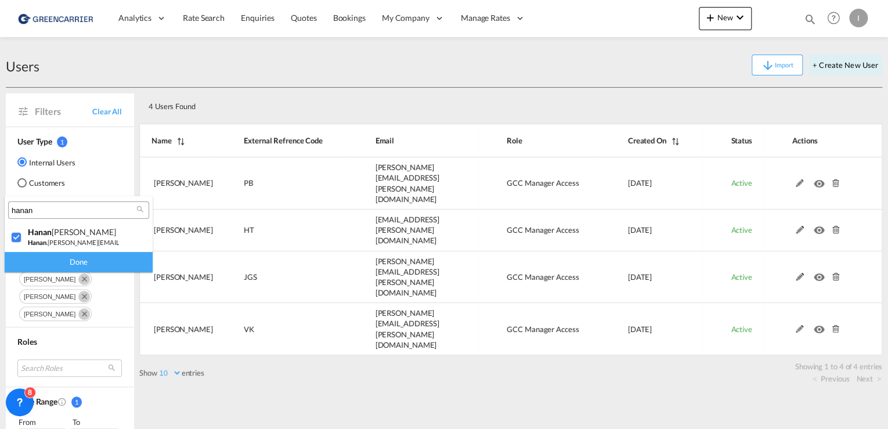
click at [63, 211] on input "hanan" at bounding box center [74, 211] width 125 height 10
type input "[PERSON_NAME]"
click at [11, 237] on div at bounding box center [17, 238] width 12 height 12
click at [86, 260] on div "Done" at bounding box center [79, 262] width 148 height 20
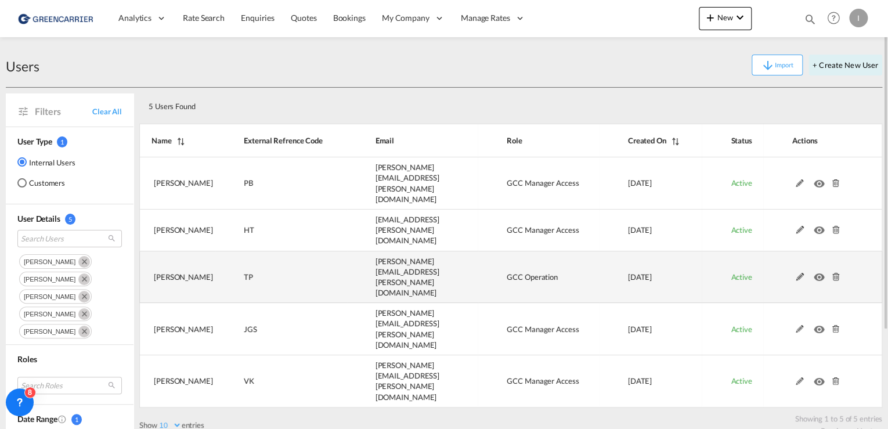
click at [798, 273] on md-icon at bounding box center [799, 277] width 15 height 8
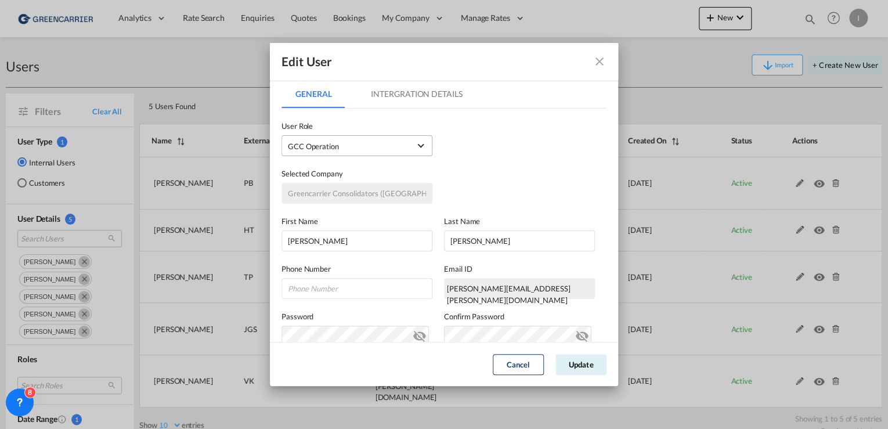
click at [327, 146] on div "GCC Operation USER_DEFINED" at bounding box center [313, 146] width 51 height 9
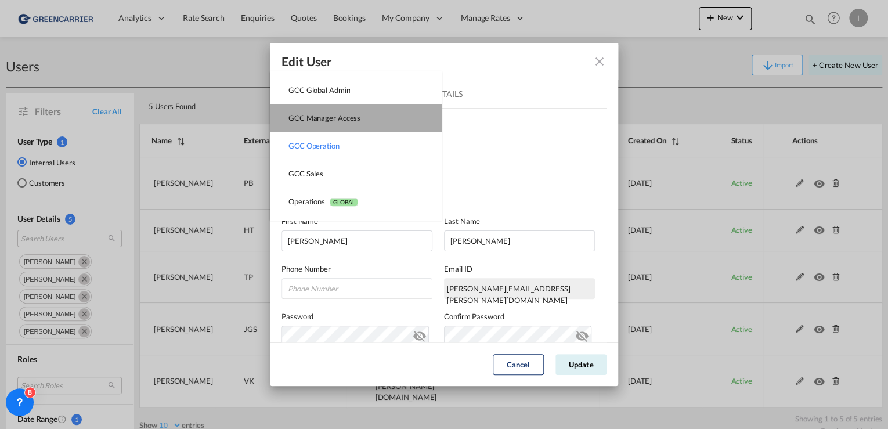
click at [366, 117] on md-option "GCC Manager Access USER_DEFINED" at bounding box center [356, 118] width 172 height 28
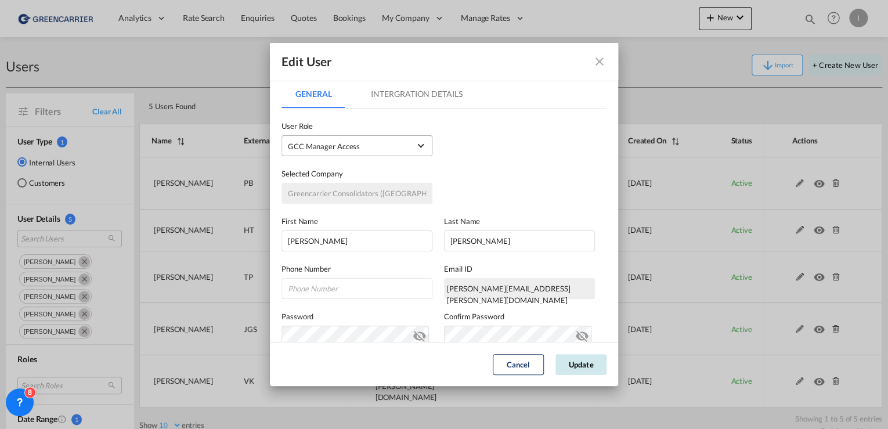
click at [586, 360] on button "Update" at bounding box center [581, 364] width 51 height 21
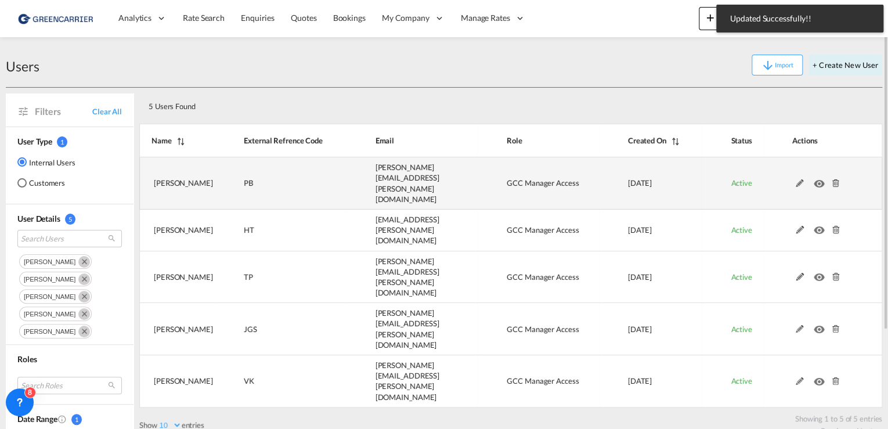
scroll to position [0, 0]
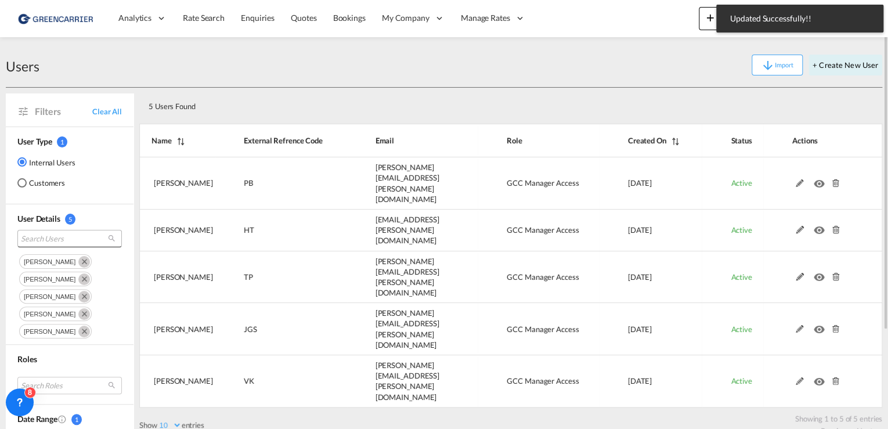
click at [48, 233] on span "Search Users" at bounding box center [60, 238] width 79 height 10
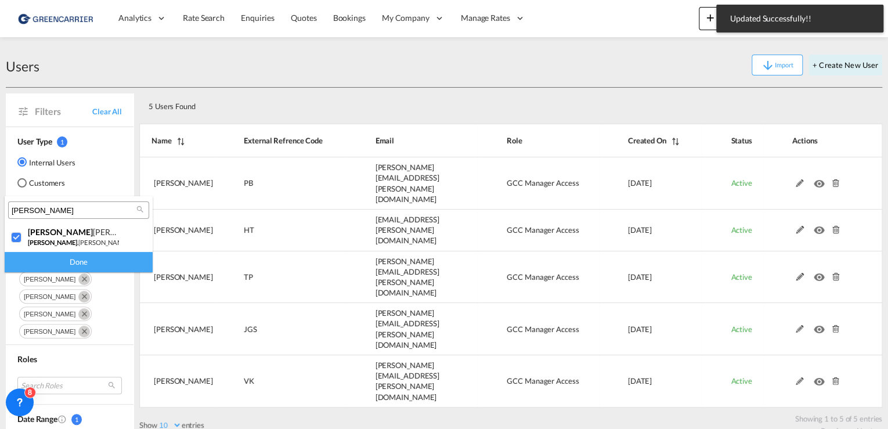
click at [62, 211] on input "[PERSON_NAME]" at bounding box center [74, 211] width 125 height 10
click at [60, 210] on input "[PERSON_NAME]" at bounding box center [74, 211] width 125 height 10
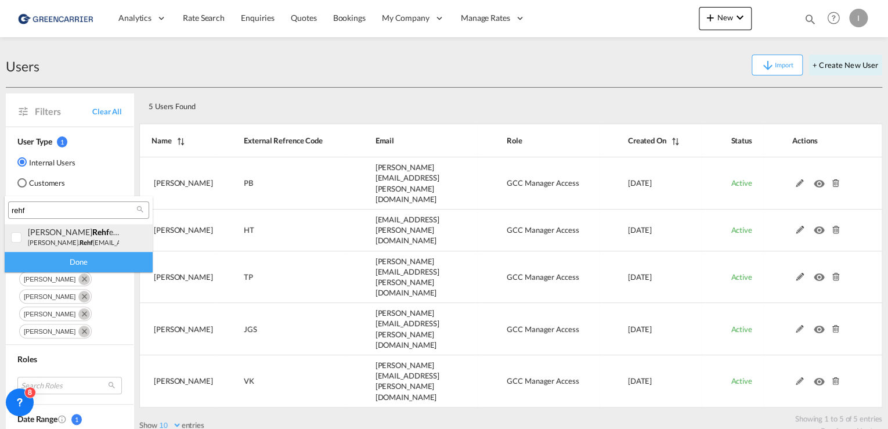
type input "rehf"
click at [17, 237] on div at bounding box center [17, 238] width 12 height 12
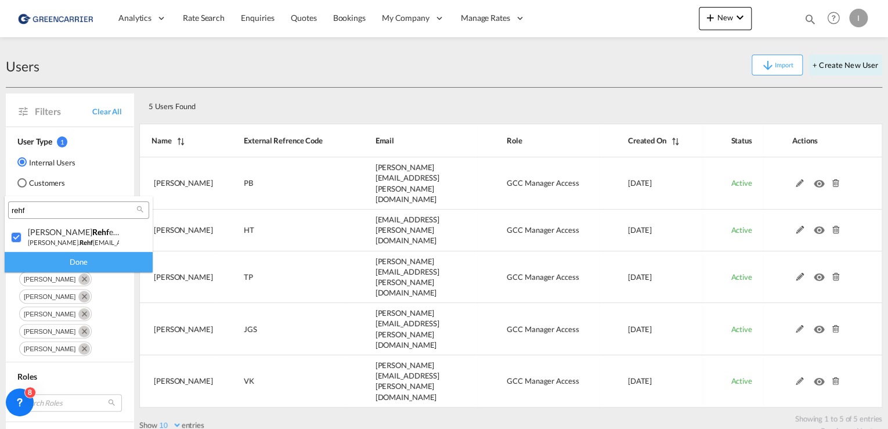
click at [94, 256] on div "Done" at bounding box center [79, 262] width 148 height 20
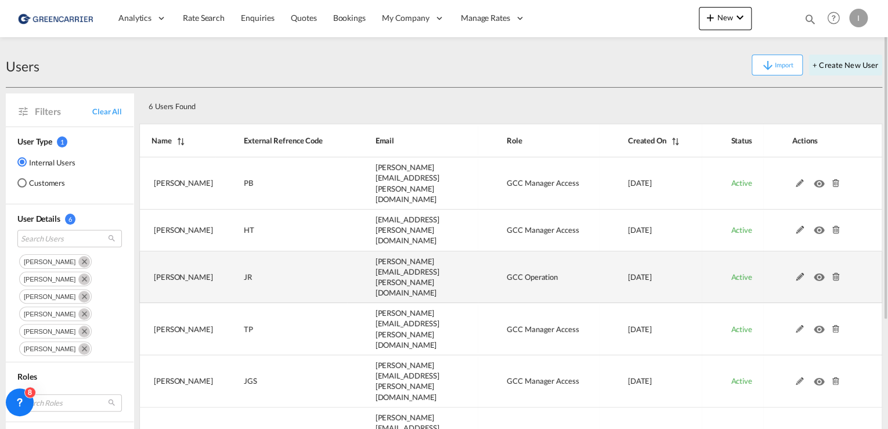
click at [799, 273] on md-icon at bounding box center [799, 277] width 15 height 8
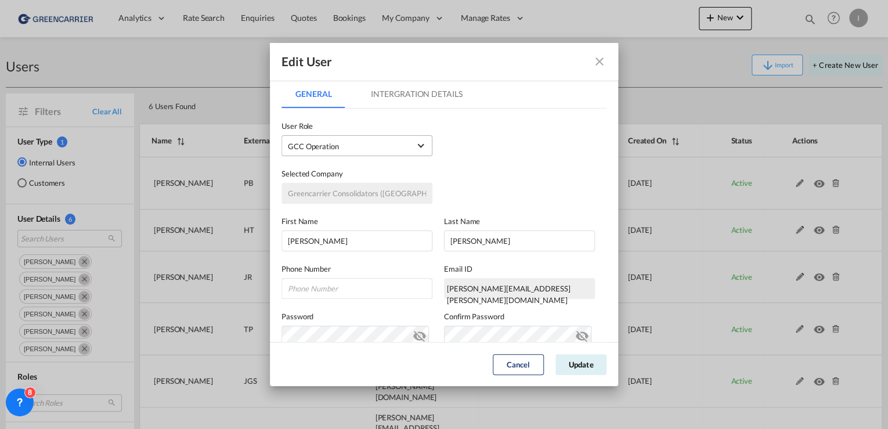
click at [332, 138] on md-select-value "GCC Operation USER_DEFINED" at bounding box center [357, 145] width 138 height 15
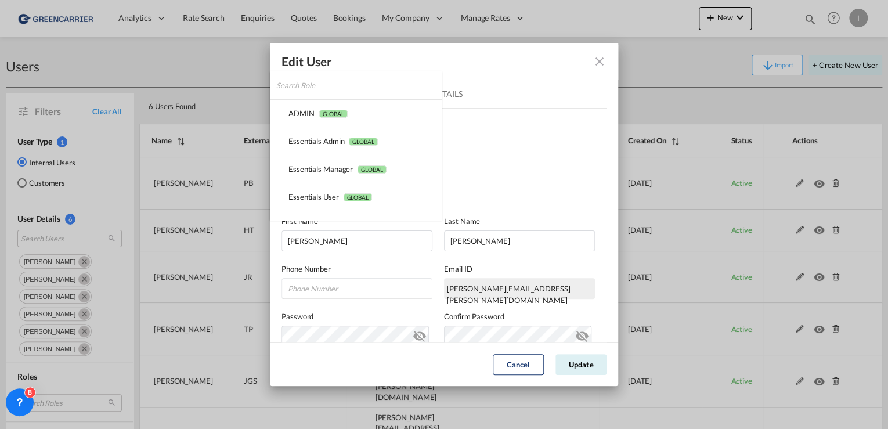
scroll to position [163, 0]
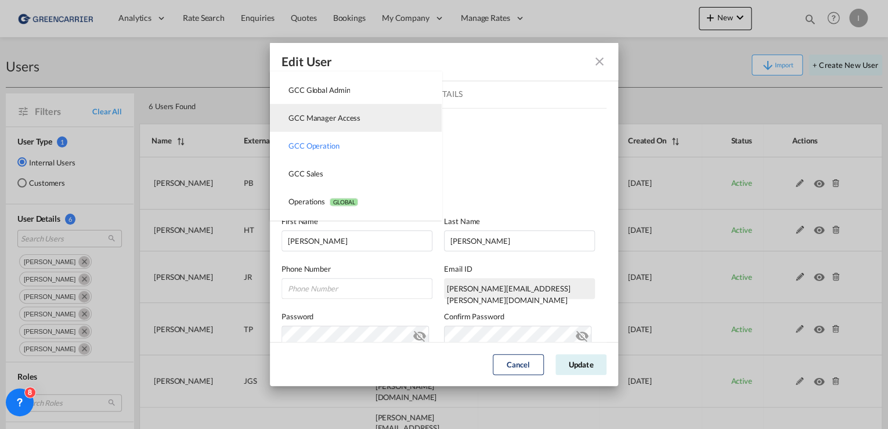
click at [329, 120] on div "GCC Manager Access USER_DEFINED" at bounding box center [325, 118] width 72 height 10
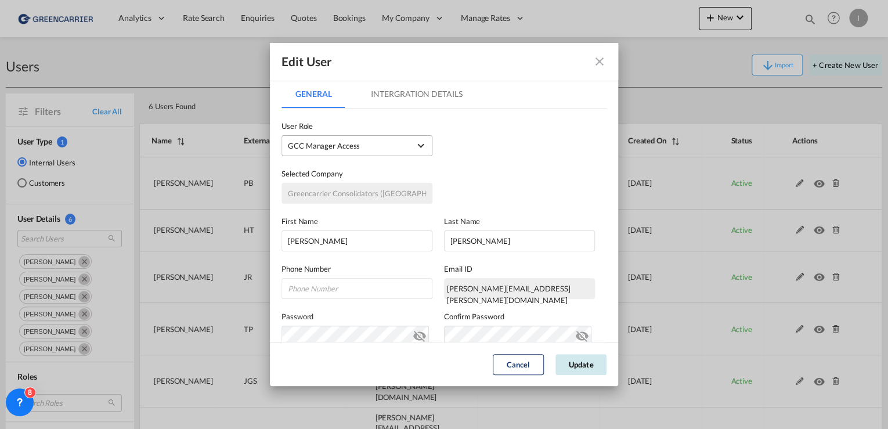
click at [590, 363] on button "Update" at bounding box center [581, 364] width 51 height 21
